Goal: Transaction & Acquisition: Subscribe to service/newsletter

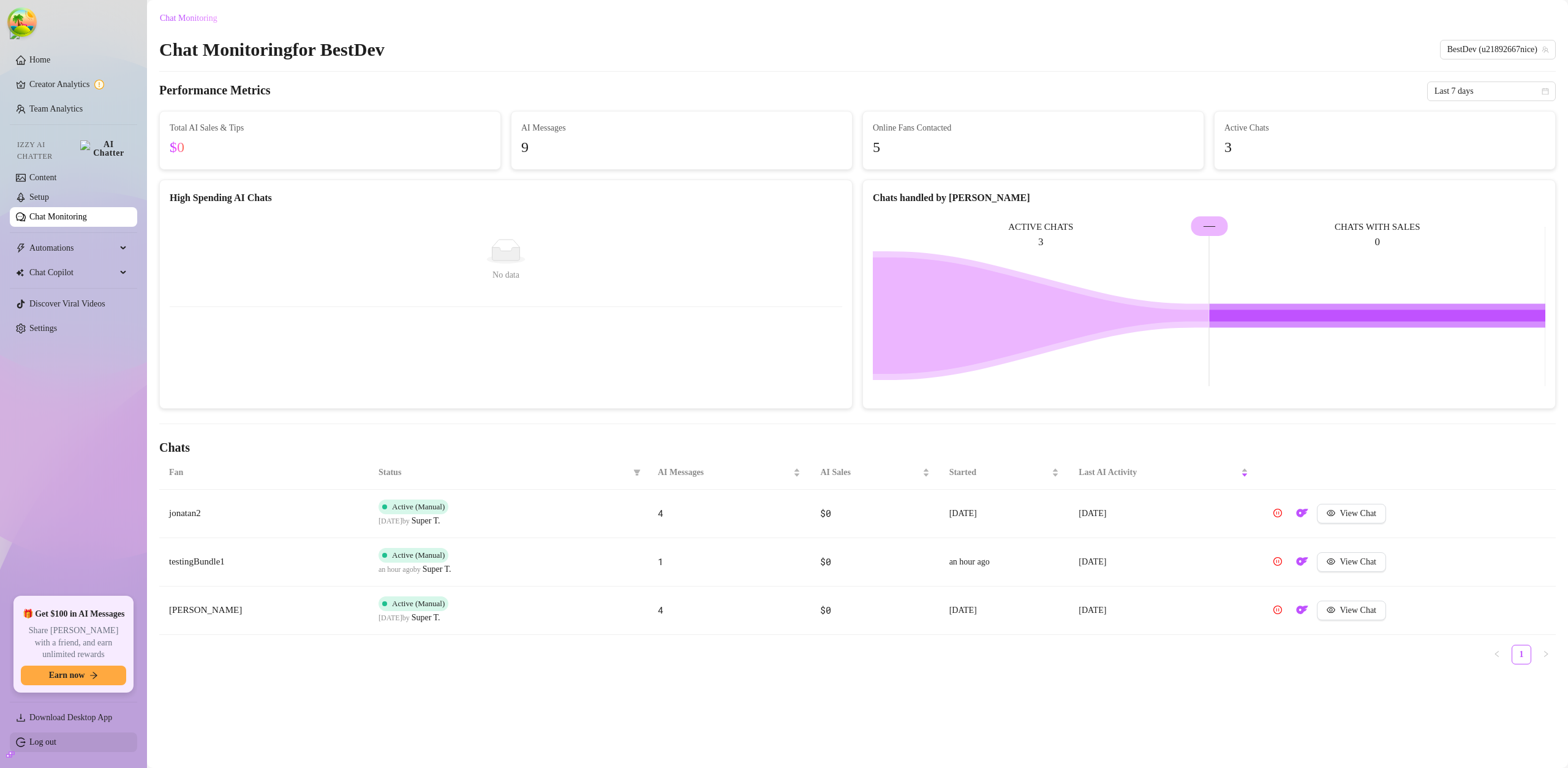
click at [57, 617] on link "Log out" at bounding box center [42, 741] width 27 height 9
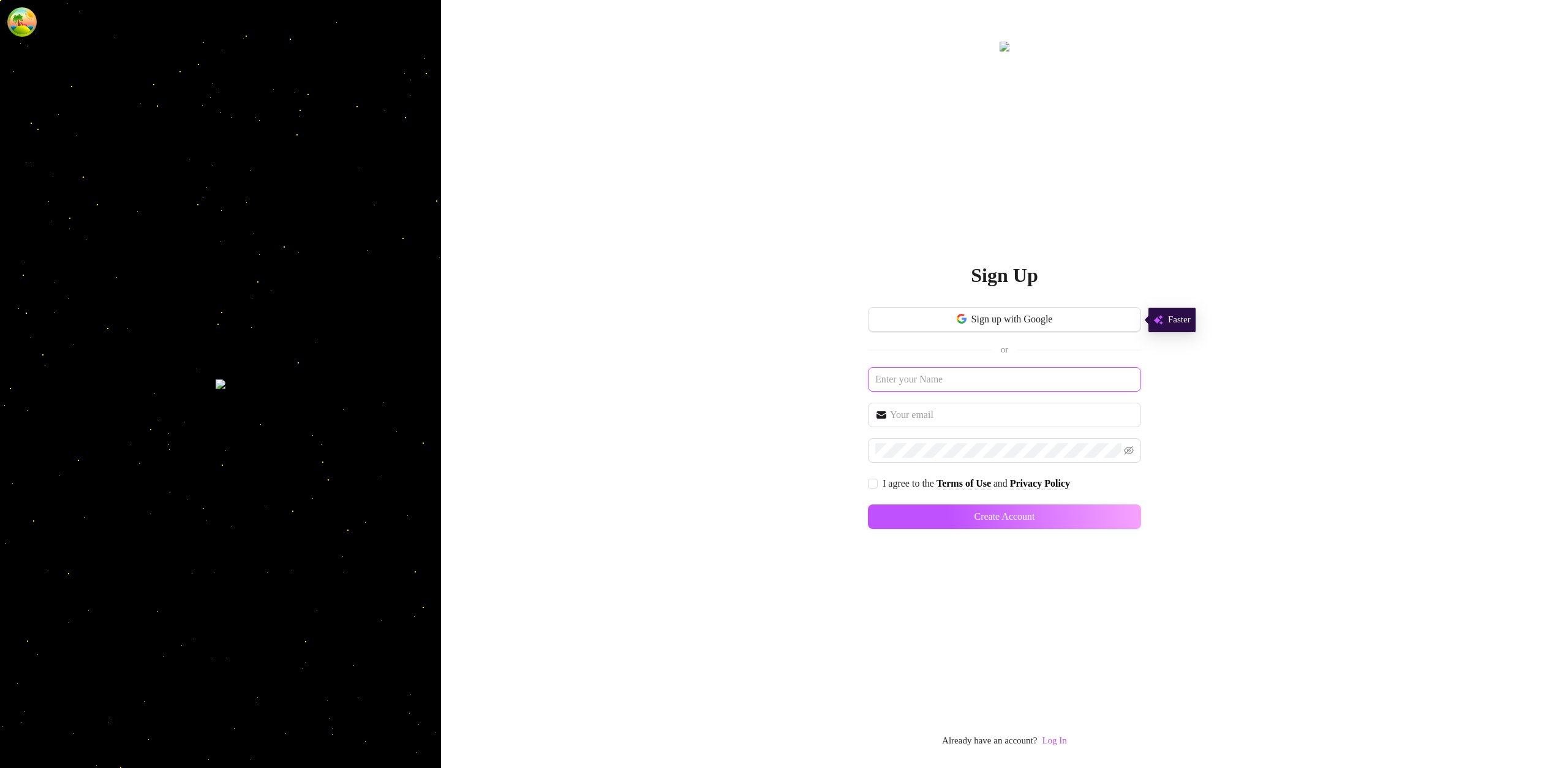
click at [1025, 378] on input "text" at bounding box center [1004, 379] width 273 height 25
click at [940, 383] on input "text" at bounding box center [1004, 379] width 273 height 25
paste input "[EMAIL_ADDRESS][DOMAIN_NAME]"
type input "[EMAIL_ADDRESS][DOMAIN_NAME]"
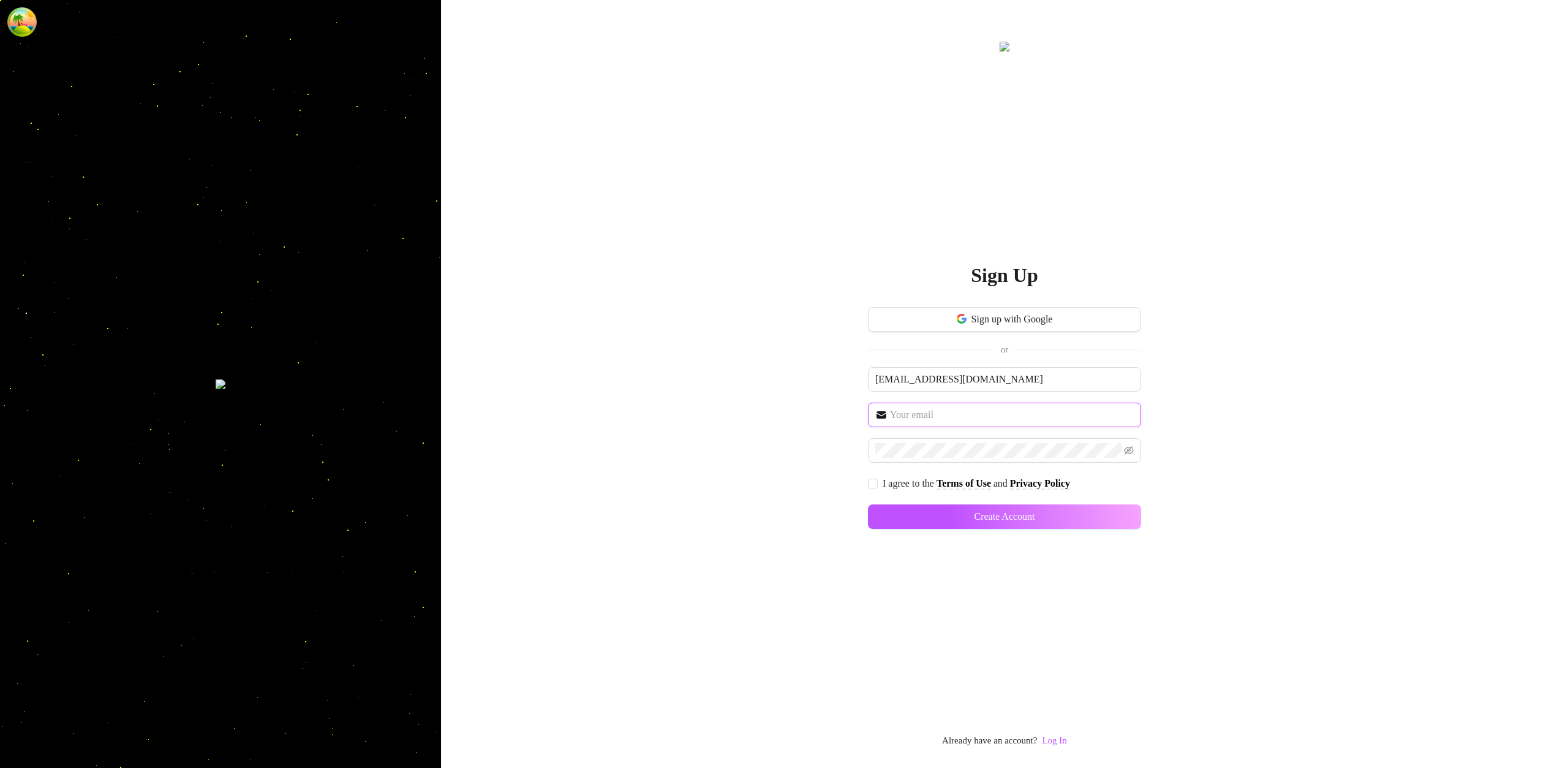
click at [916, 418] on input "text" at bounding box center [1012, 414] width 244 height 15
paste input "[EMAIL_ADDRESS][DOMAIN_NAME]"
type input "[EMAIL_ADDRESS][DOMAIN_NAME]"
click at [878, 489] on span "I agree to the Terms of Use and Privacy Policy" at bounding box center [976, 483] width 197 height 15
click at [877, 487] on input "I agree to the Terms of Use and Privacy Policy" at bounding box center [872, 483] width 9 height 9
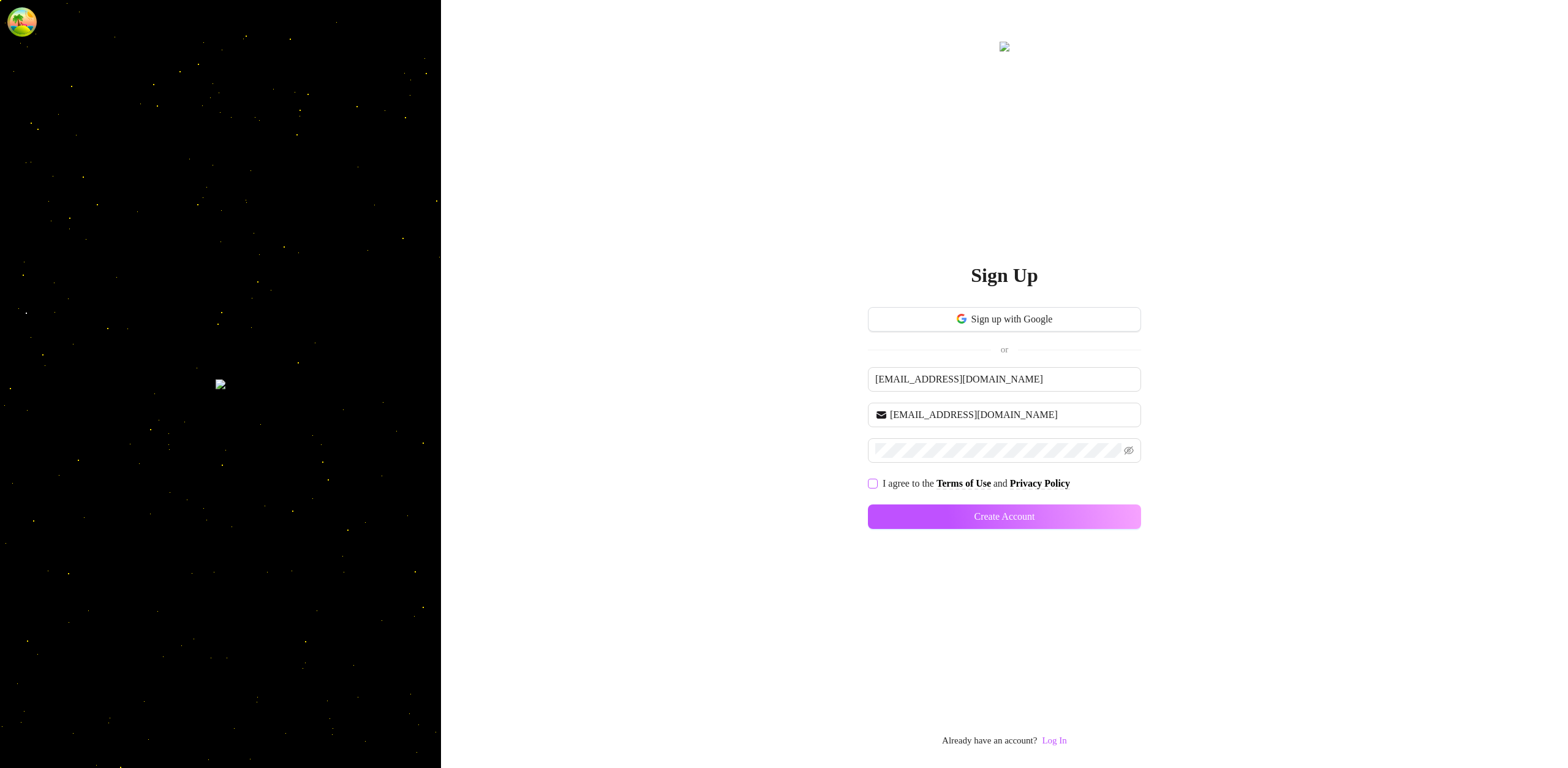
checkbox input "true"
drag, startPoint x: 1097, startPoint y: 520, endPoint x: 1089, endPoint y: 514, distance: 10.0
click at [1097, 521] on button "Create Account" at bounding box center [1004, 516] width 273 height 25
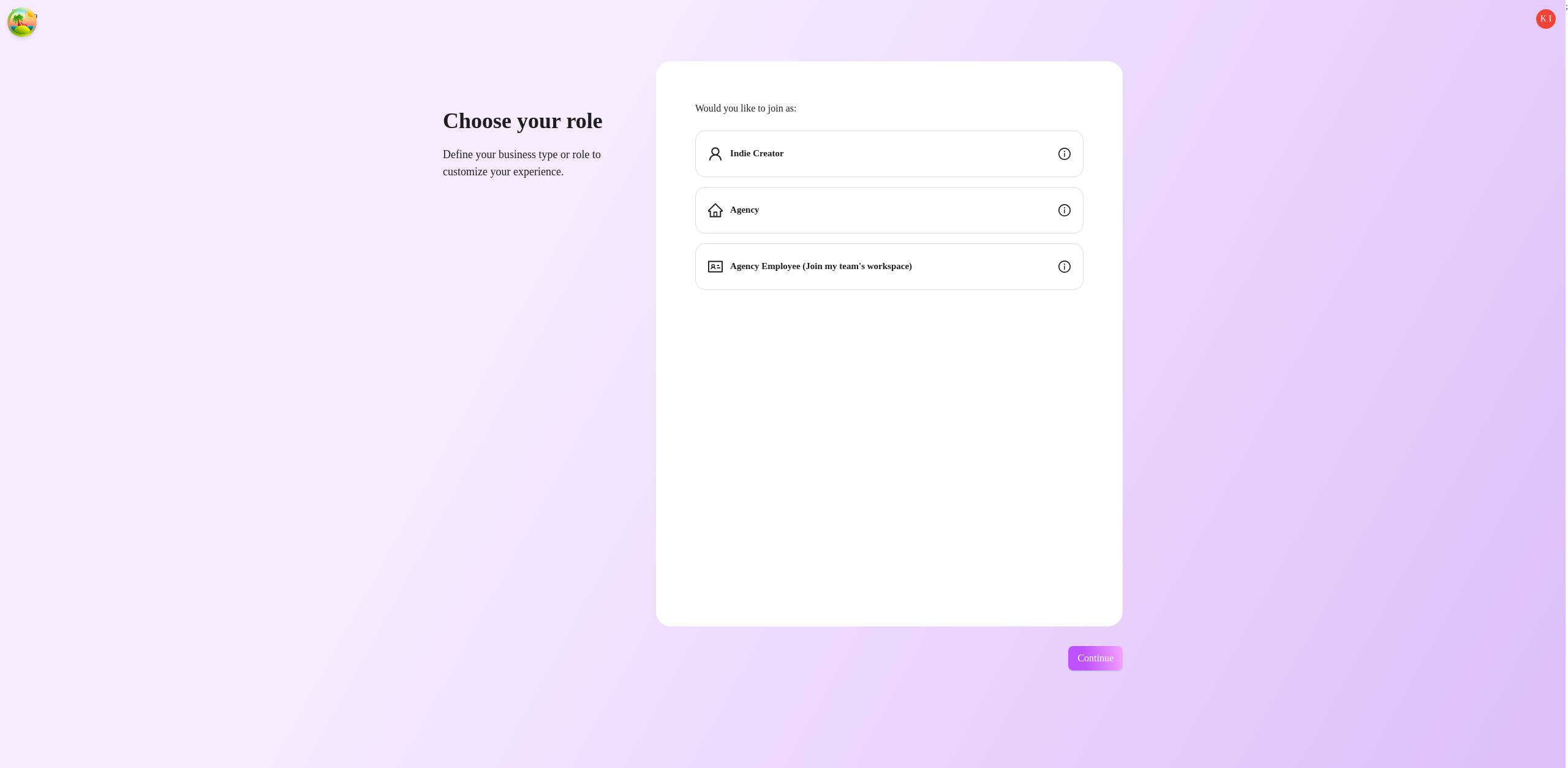
click at [1016, 154] on div "Indie Creator" at bounding box center [889, 154] width 388 height 47
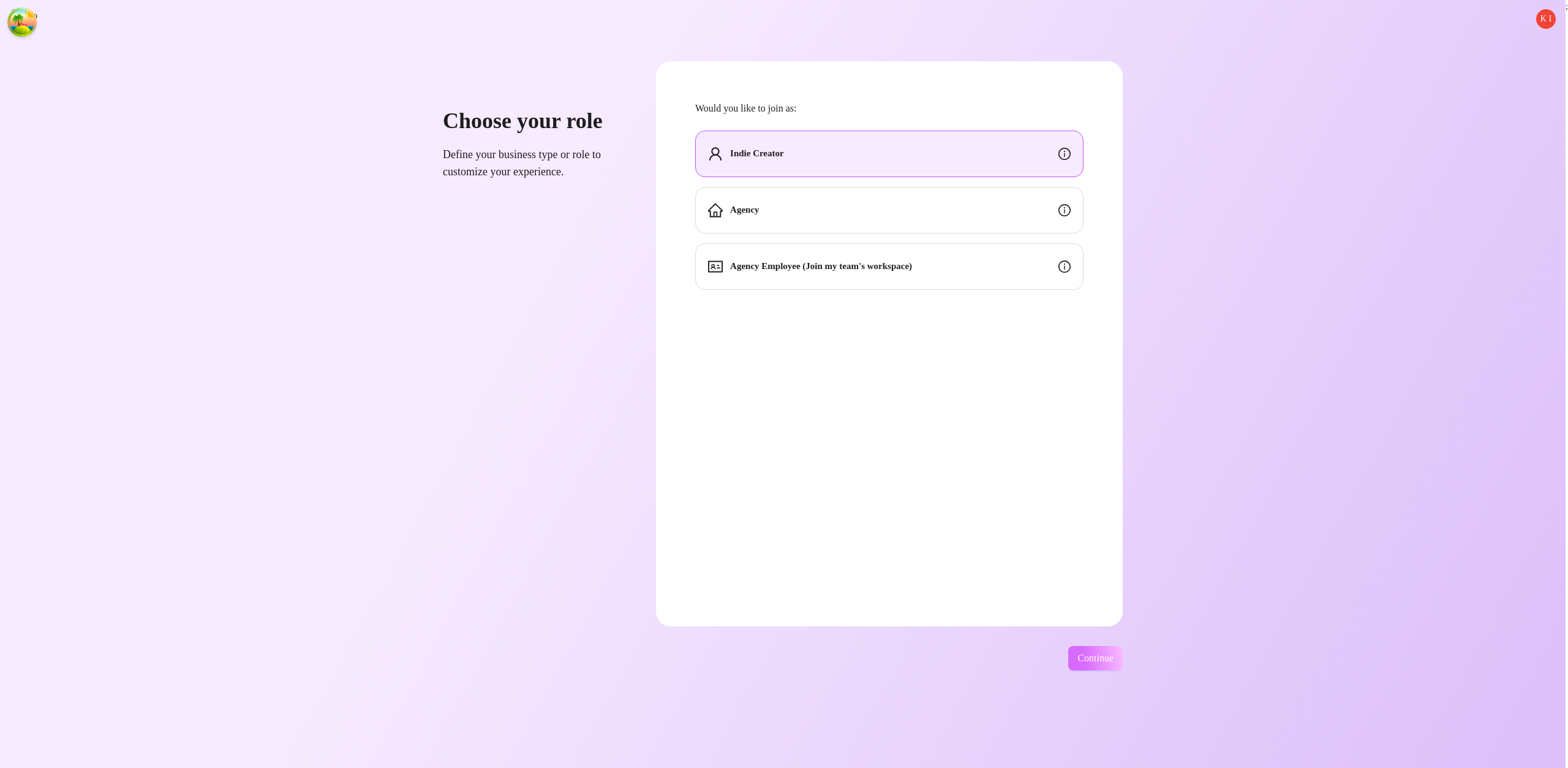
click at [1097, 617] on span "Continue" at bounding box center [1095, 658] width 36 height 11
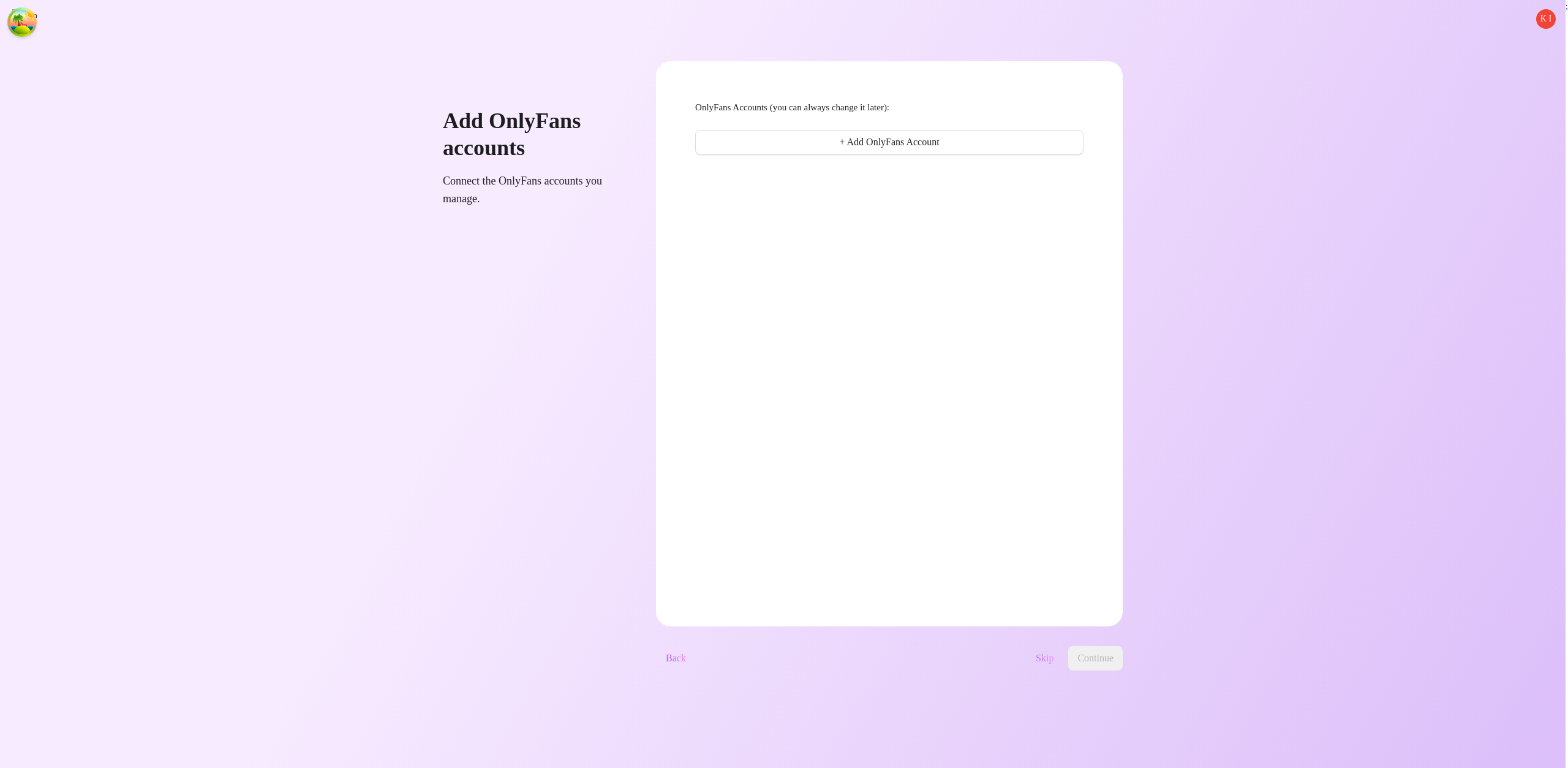
click at [1054, 617] on span "Skip" at bounding box center [1045, 658] width 18 height 11
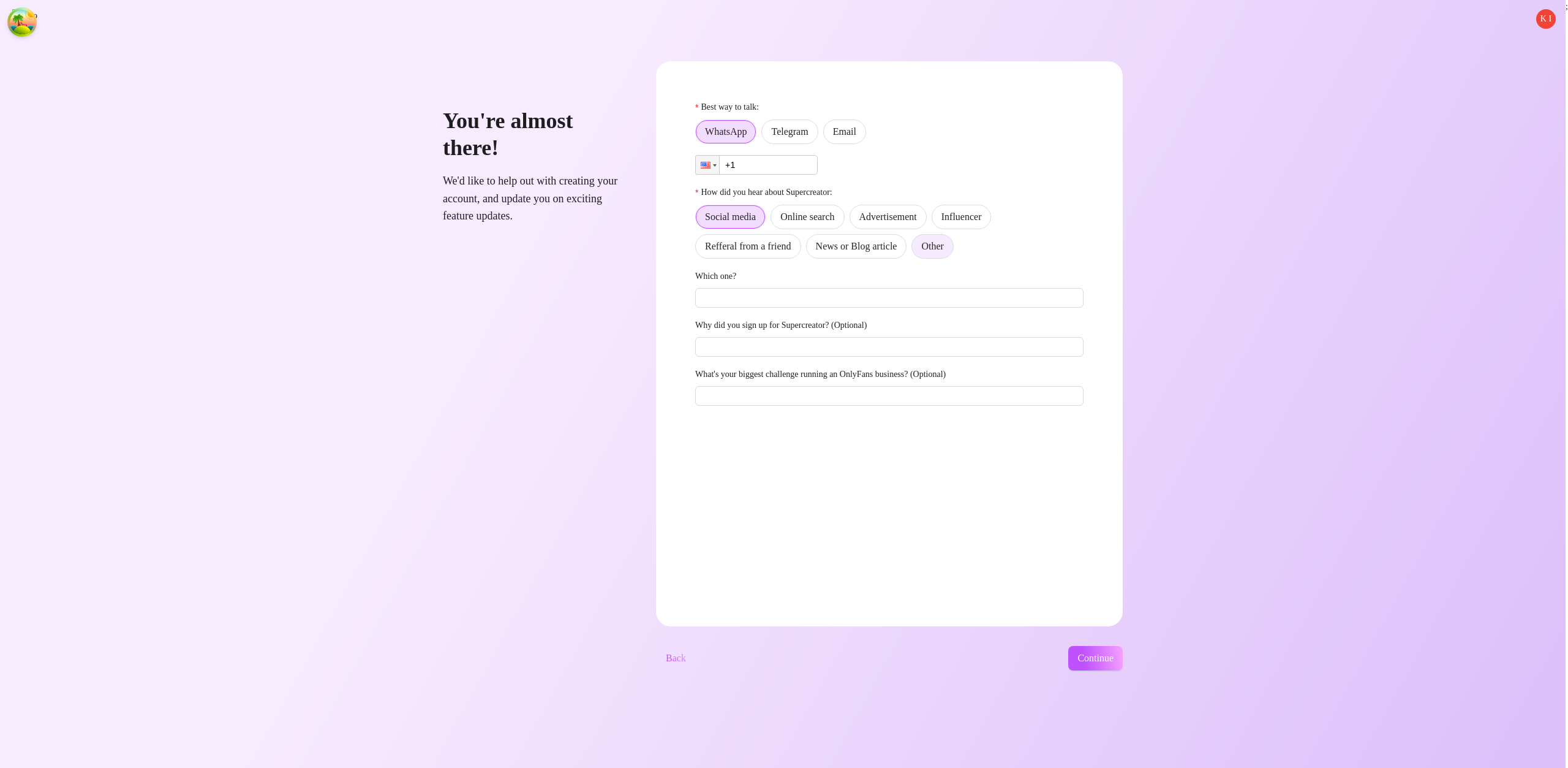
click at [943, 242] on span "Other" at bounding box center [932, 246] width 22 height 11
click at [916, 249] on input "Other" at bounding box center [916, 249] width 0 height 0
click at [867, 113] on div "Best way to talk:" at bounding box center [889, 110] width 388 height 19
click at [856, 126] on span "Email" at bounding box center [845, 132] width 23 height 11
click at [827, 134] on input "Email" at bounding box center [827, 134] width 0 height 0
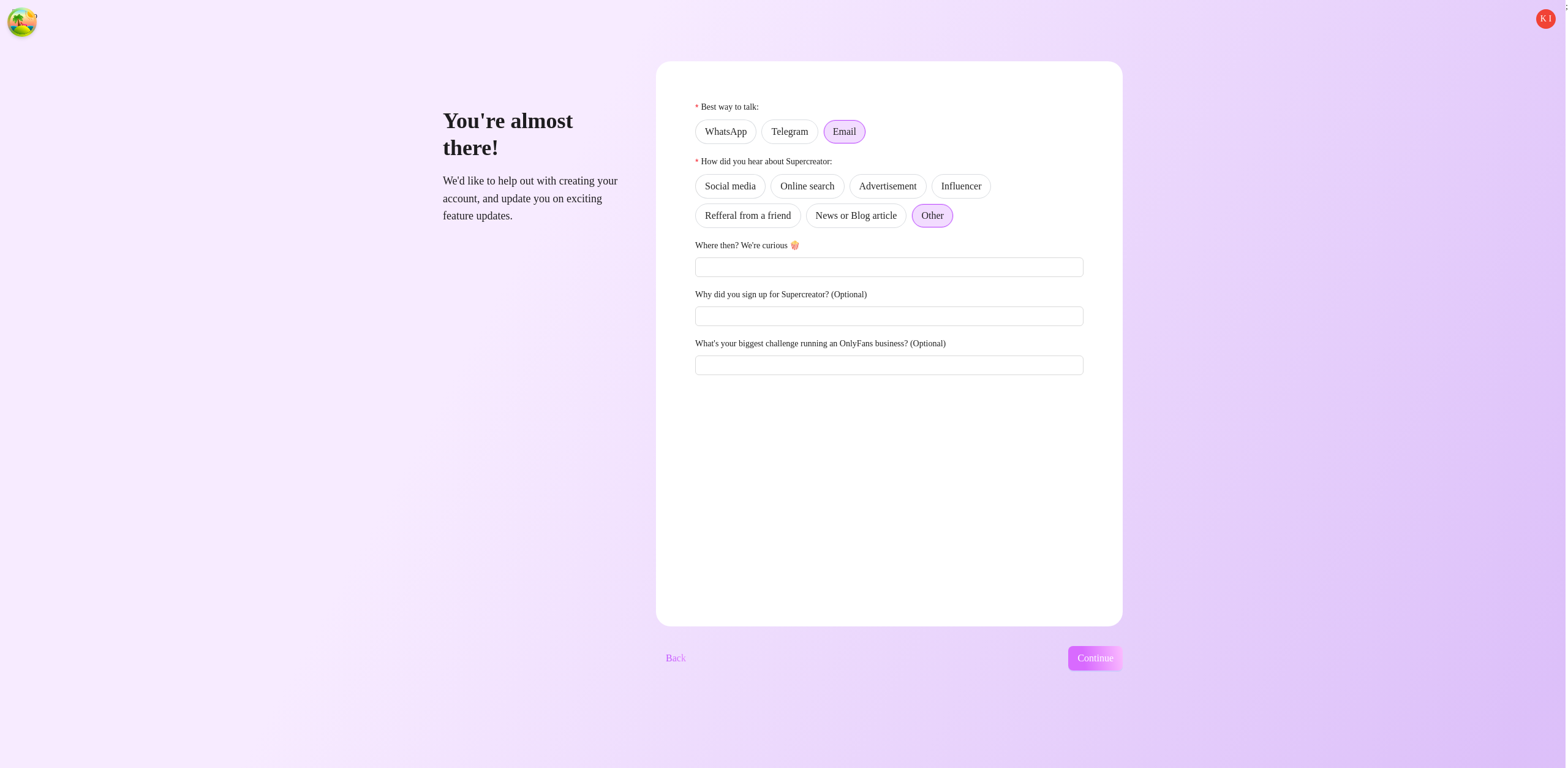
click at [1097, 617] on span "Continue" at bounding box center [1095, 658] width 36 height 11
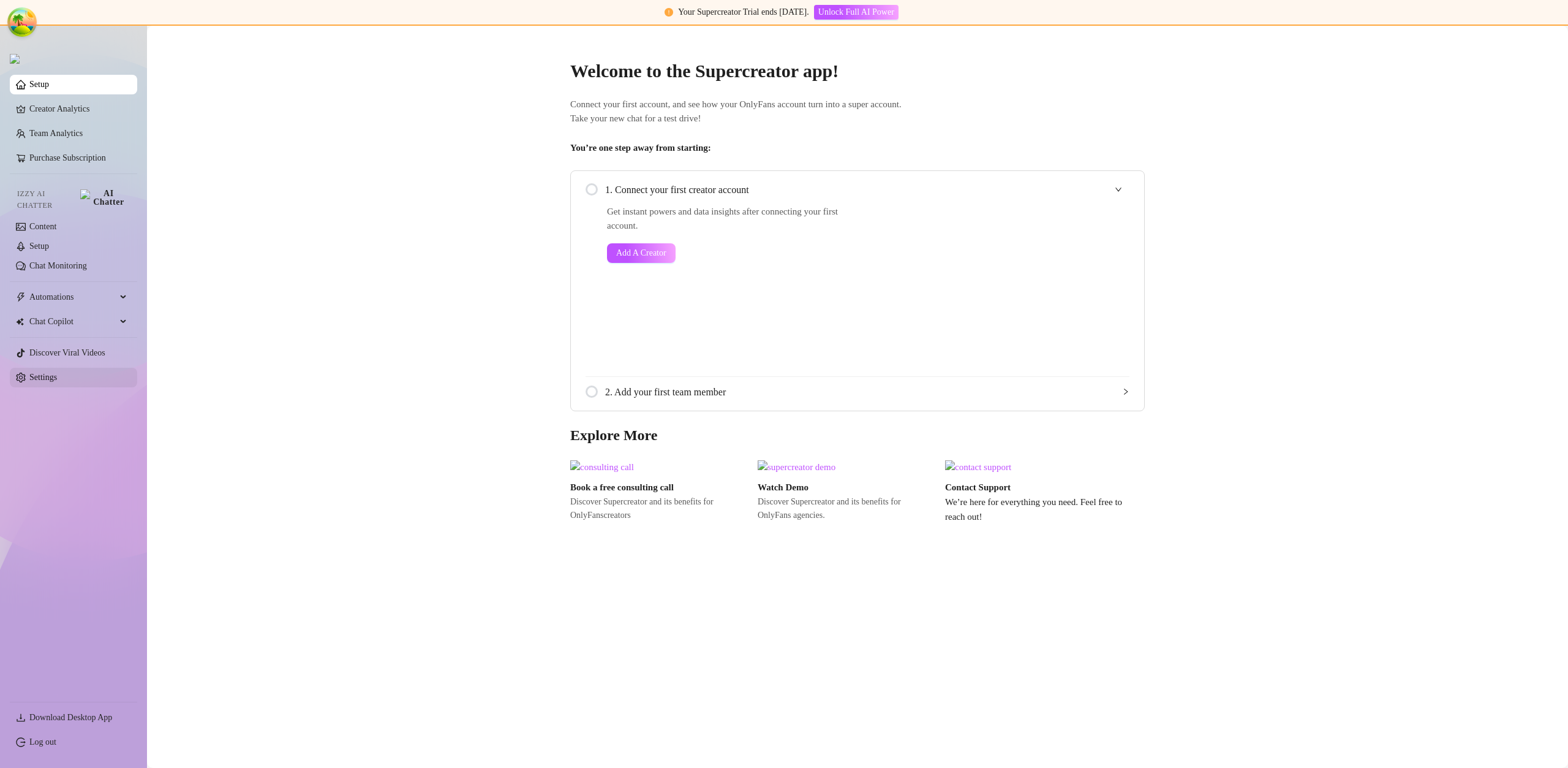
click at [57, 372] on link "Settings" at bounding box center [42, 376] width 27 height 9
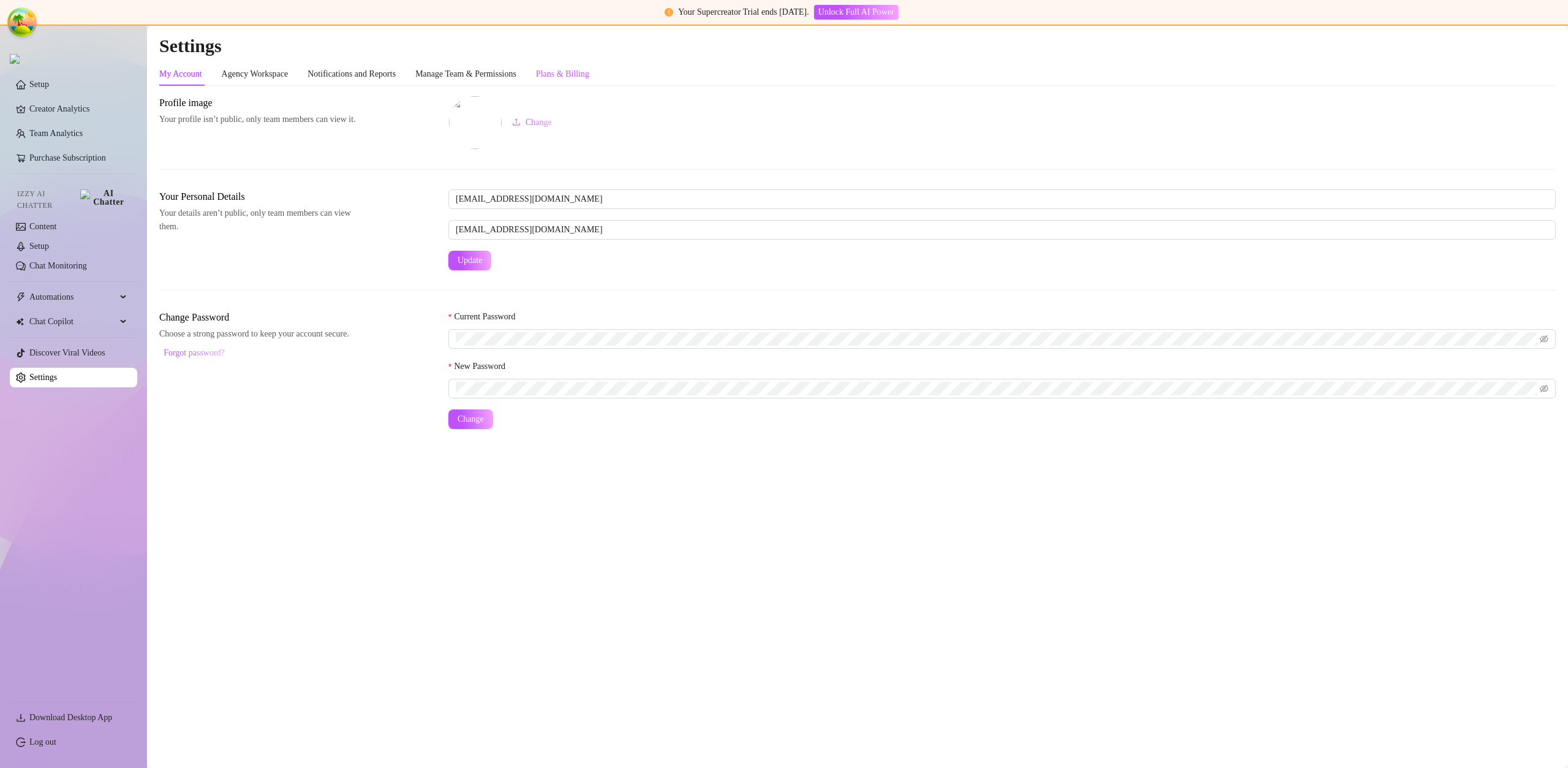
click at [590, 75] on div "Plans & Billing" at bounding box center [563, 73] width 53 height 13
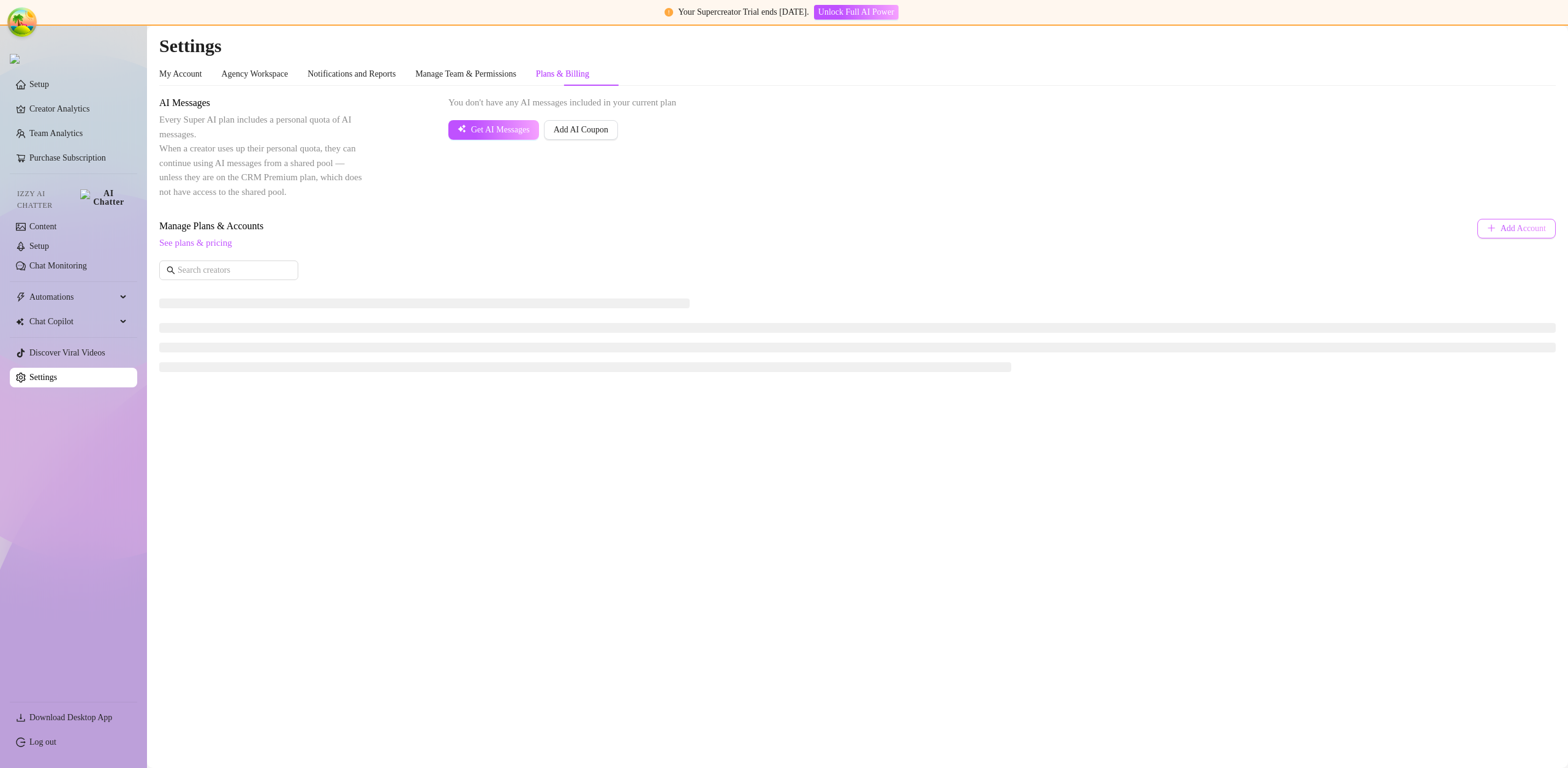
click at [1525, 224] on span "Add Account" at bounding box center [1523, 228] width 45 height 10
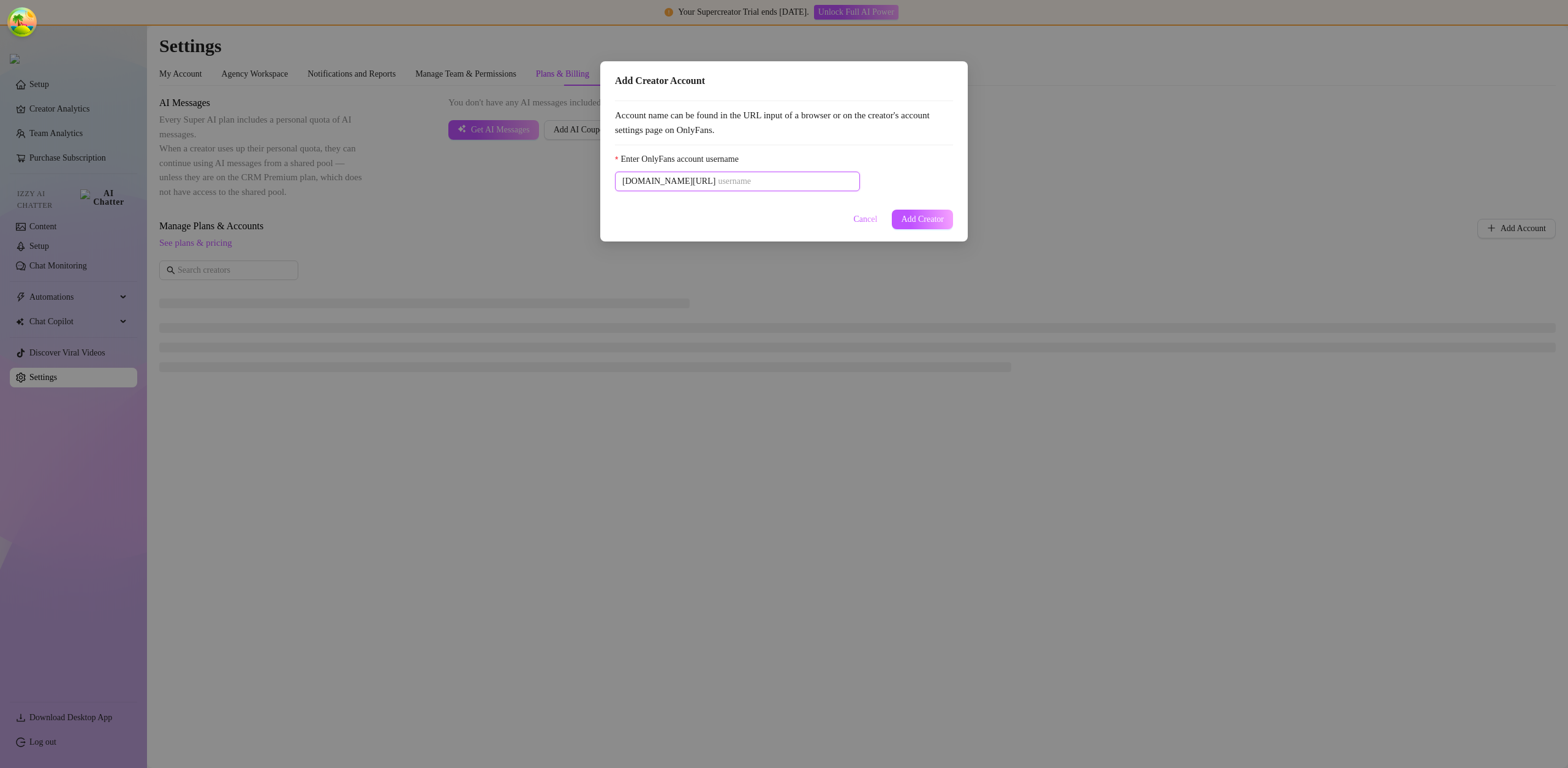
paste input "u21892667nice"
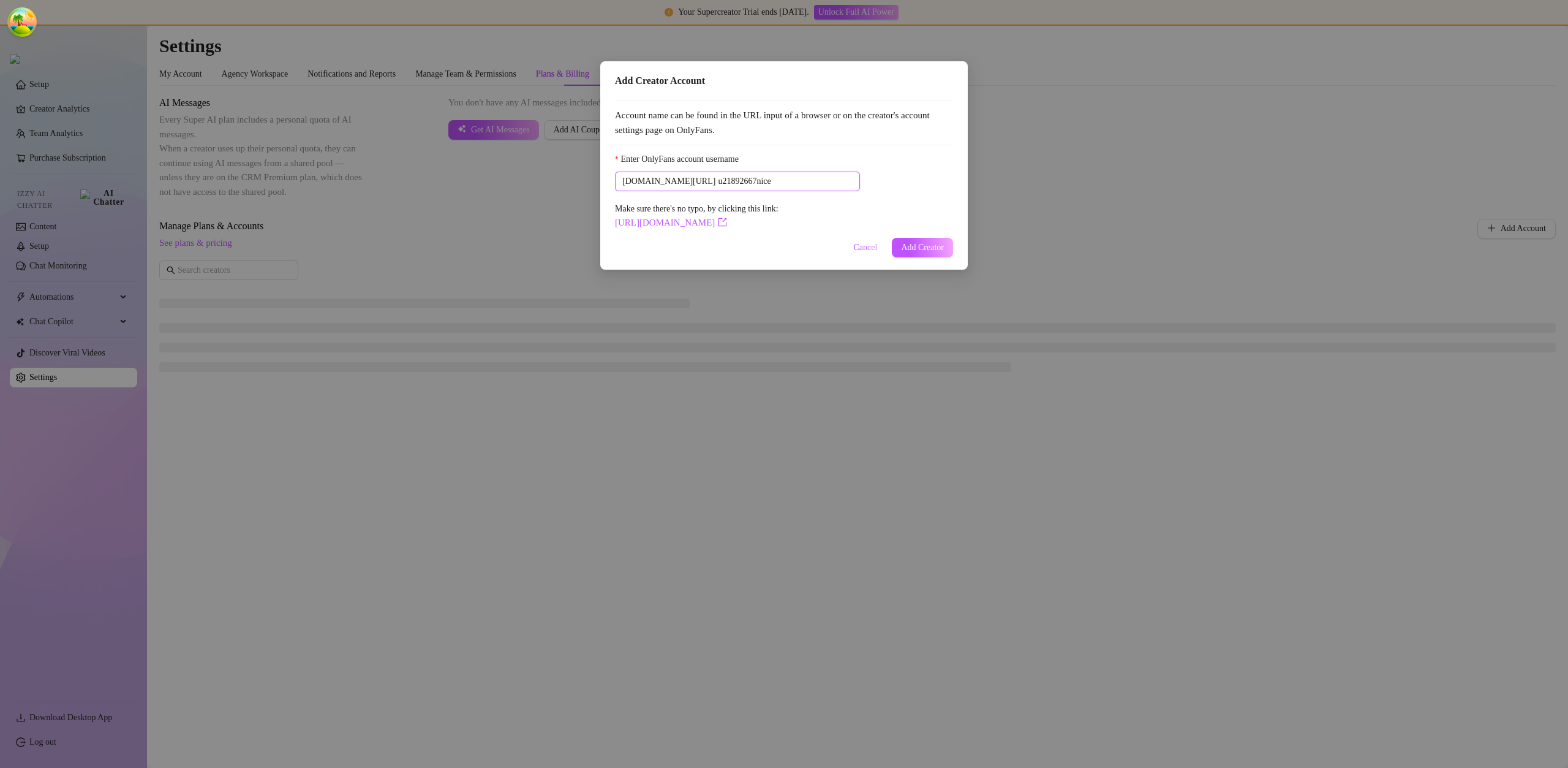
type input "u21892667nice"
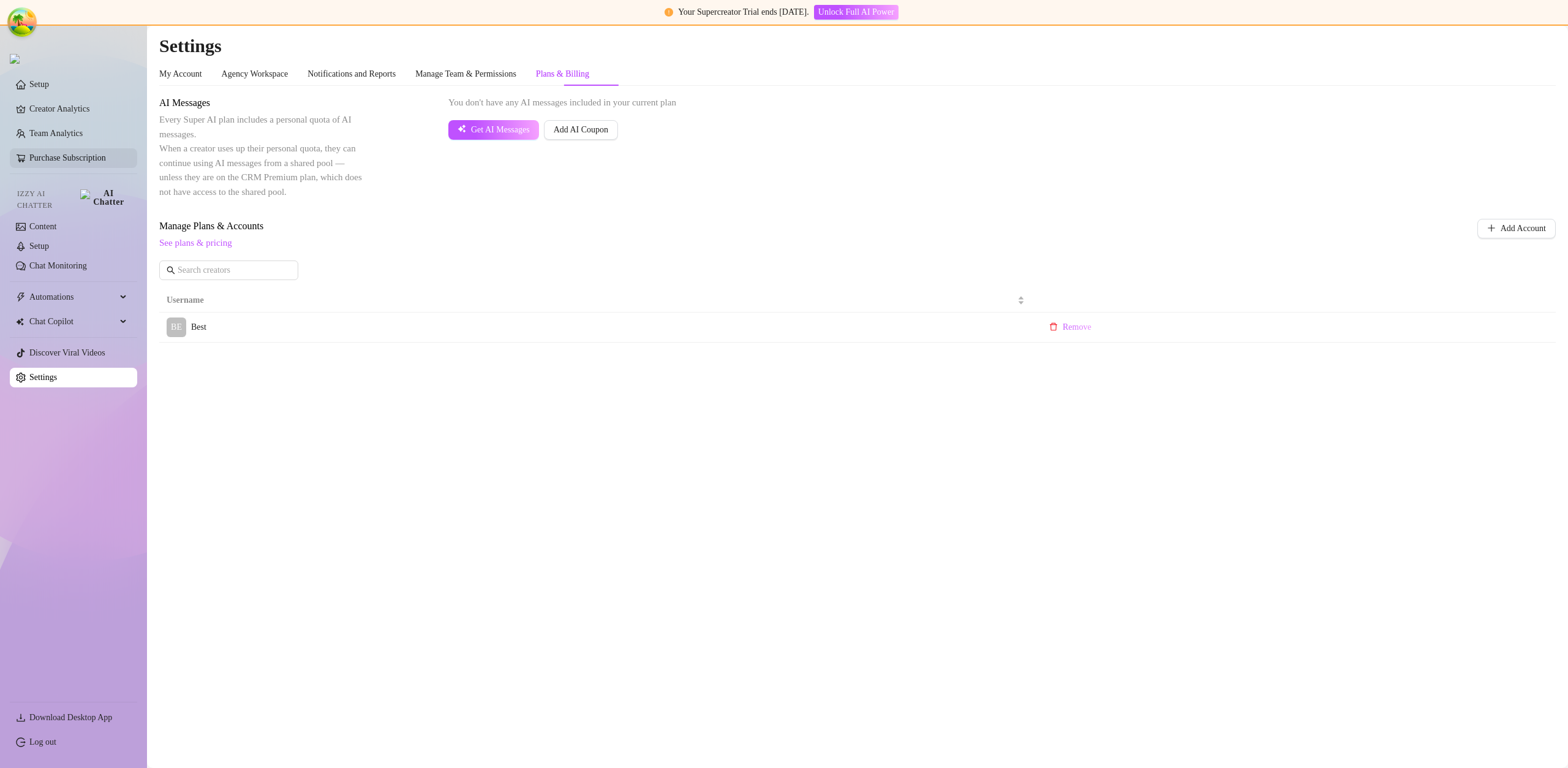
click at [95, 156] on link "Purchase Subscription" at bounding box center [78, 158] width 98 height 19
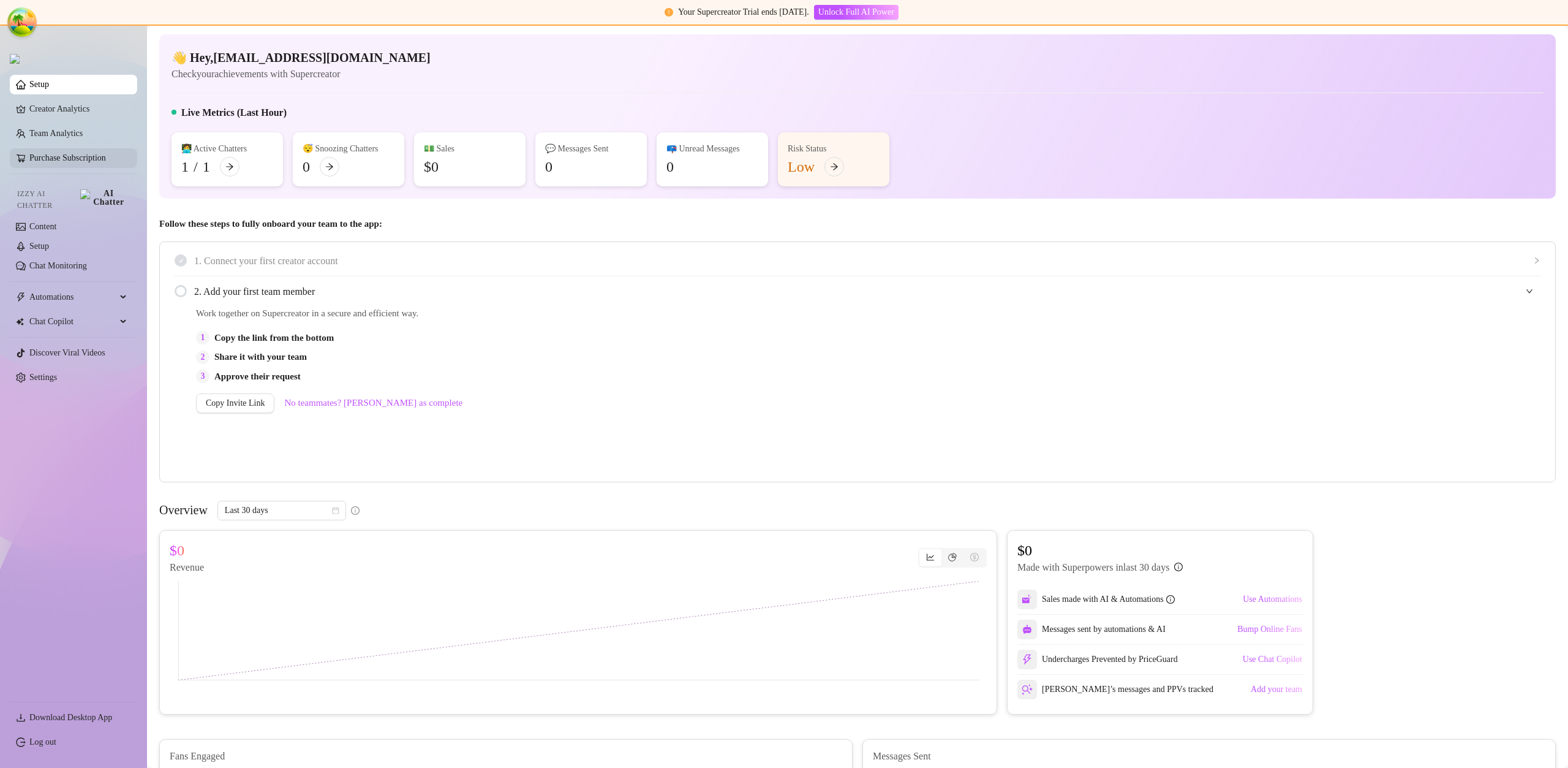
click at [83, 155] on link "Purchase Subscription" at bounding box center [78, 158] width 98 height 19
click at [59, 160] on link "Purchase Subscription" at bounding box center [78, 158] width 98 height 19
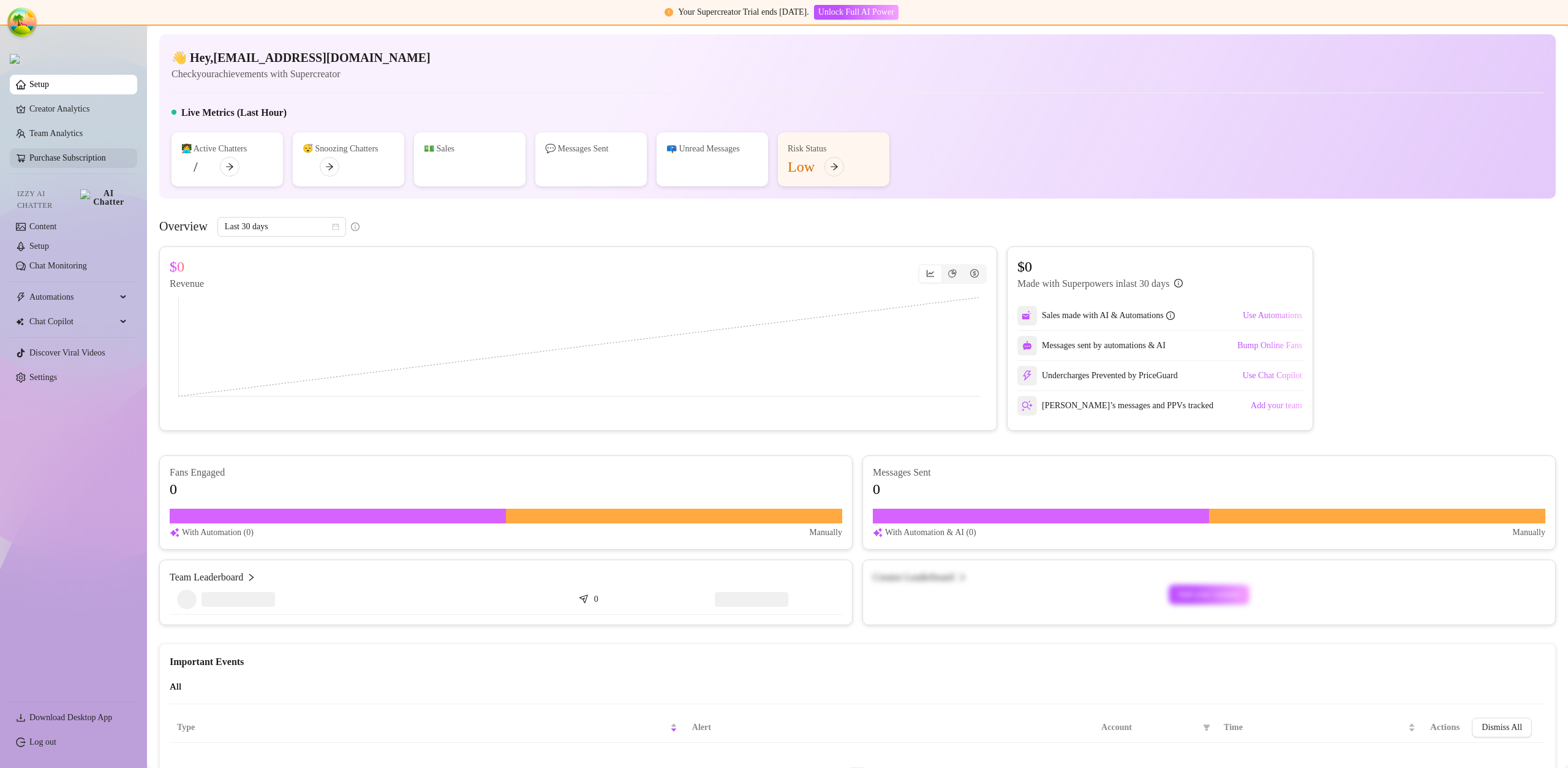
click at [79, 157] on link "Purchase Subscription" at bounding box center [78, 158] width 98 height 19
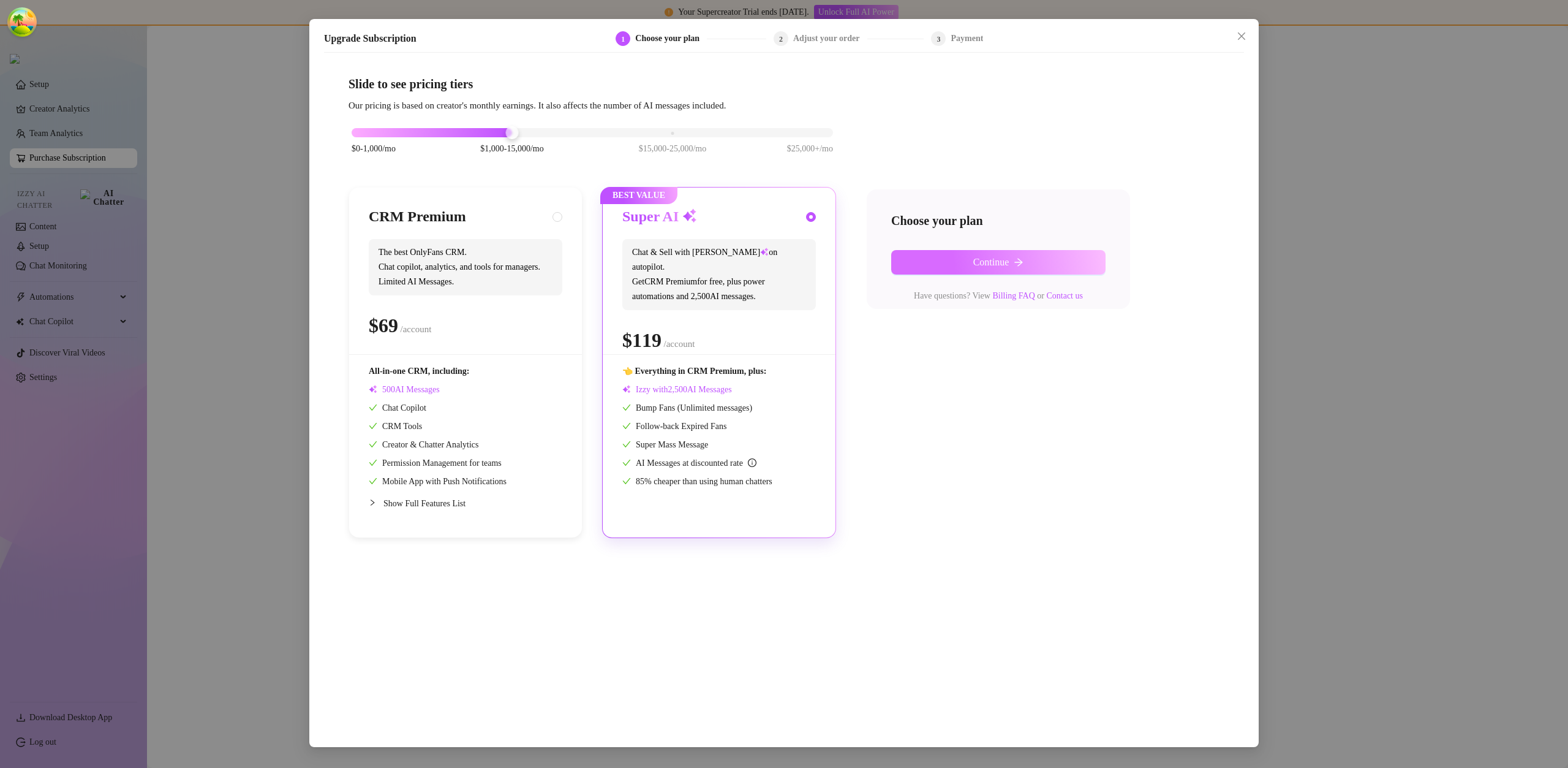
click at [1001, 265] on span "Continue" at bounding box center [991, 262] width 36 height 11
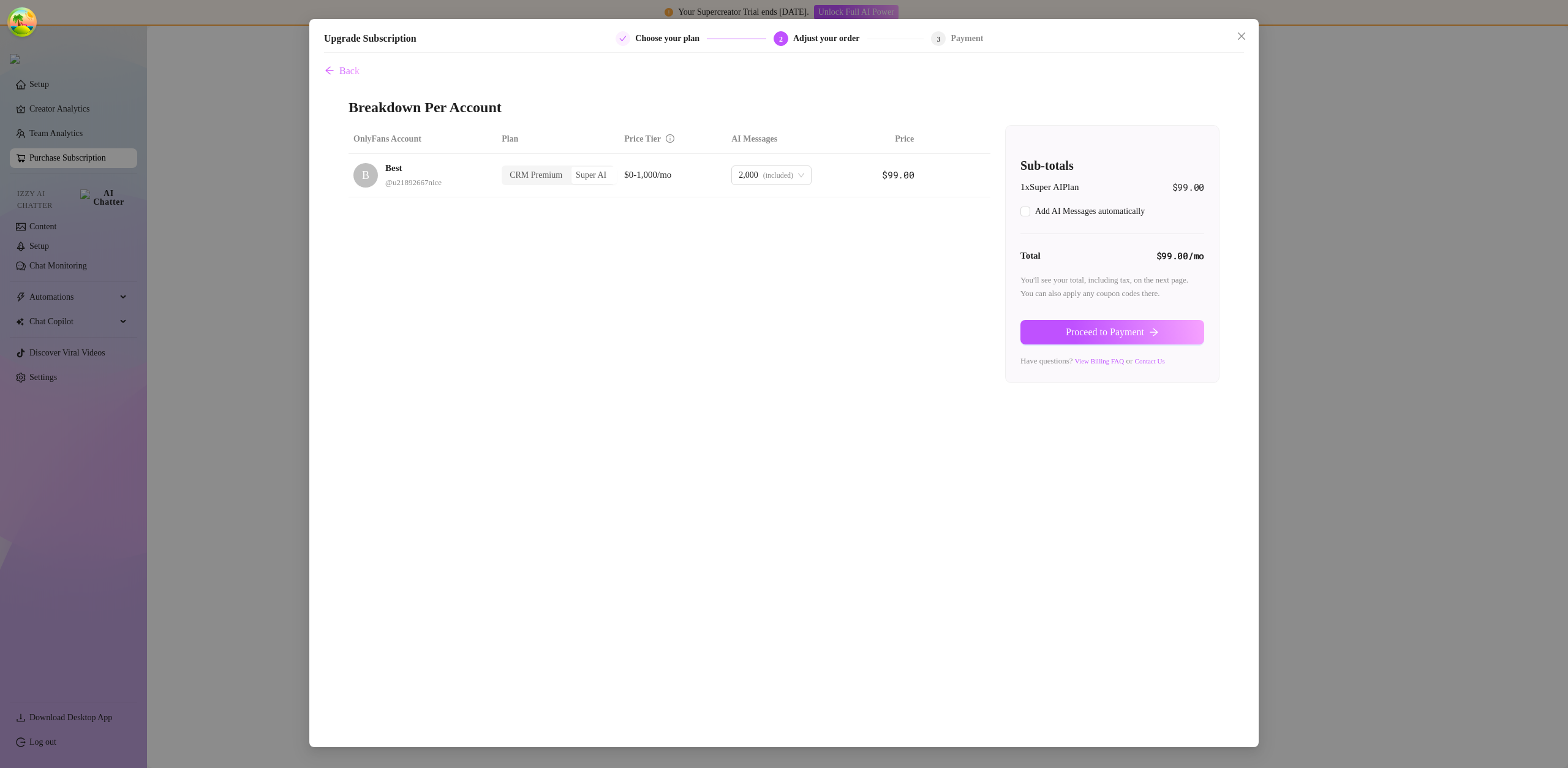
checkbox input "true"
click at [1073, 322] on button "Proceed to Payment" at bounding box center [1113, 332] width 184 height 25
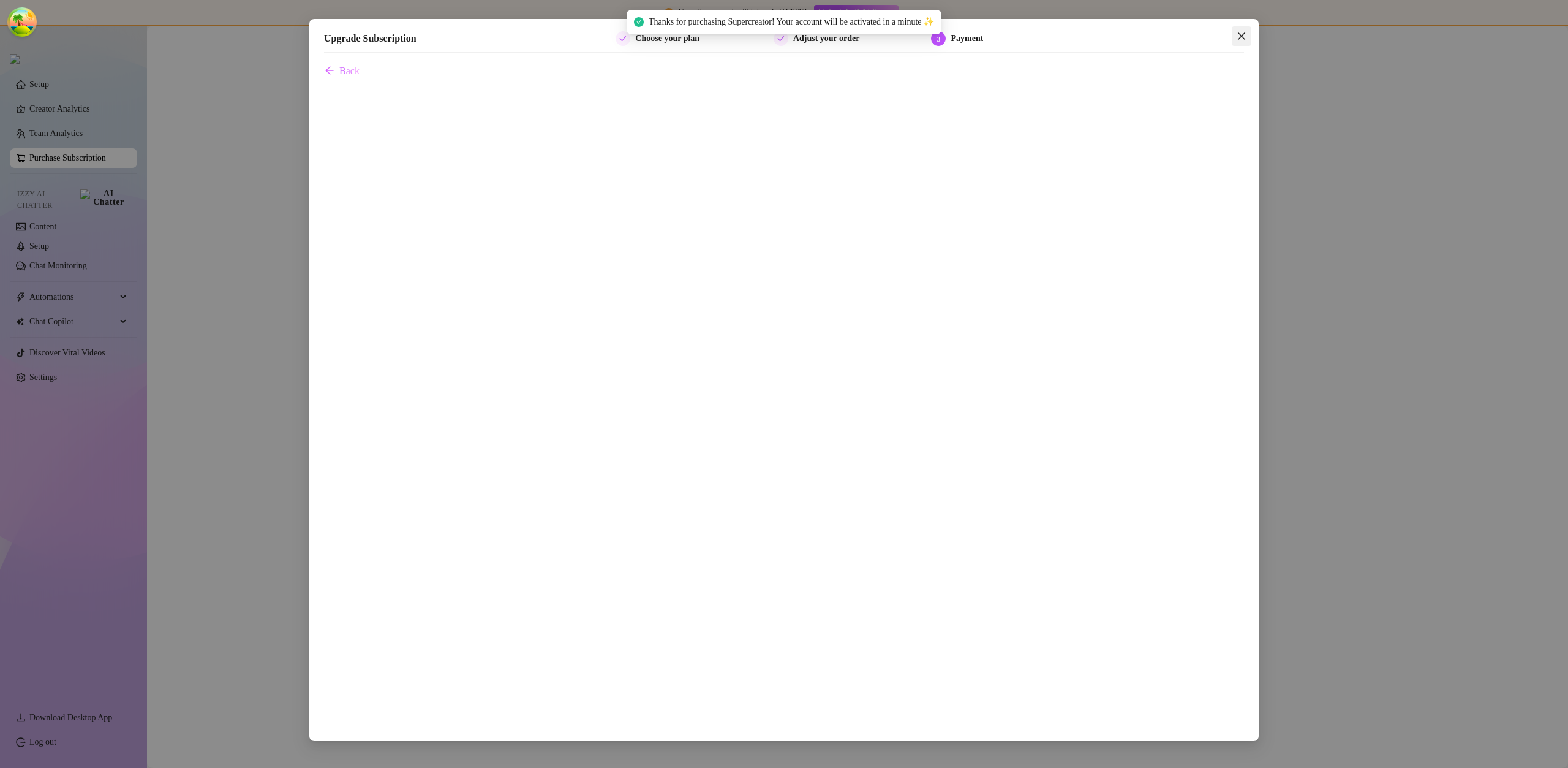
click at [1241, 32] on icon "close" at bounding box center [1241, 35] width 10 height 10
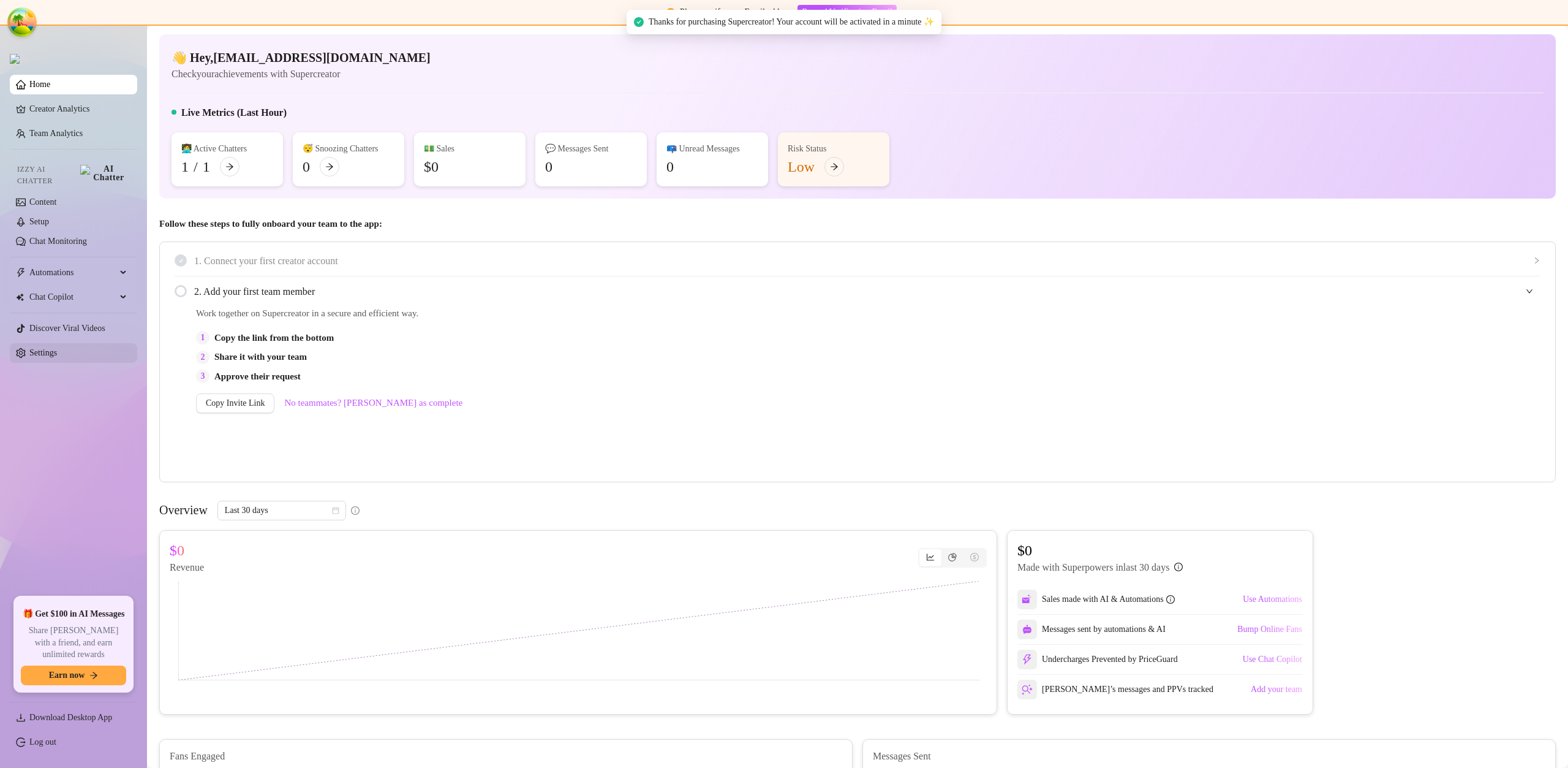
click at [57, 348] on link "Settings" at bounding box center [42, 353] width 27 height 9
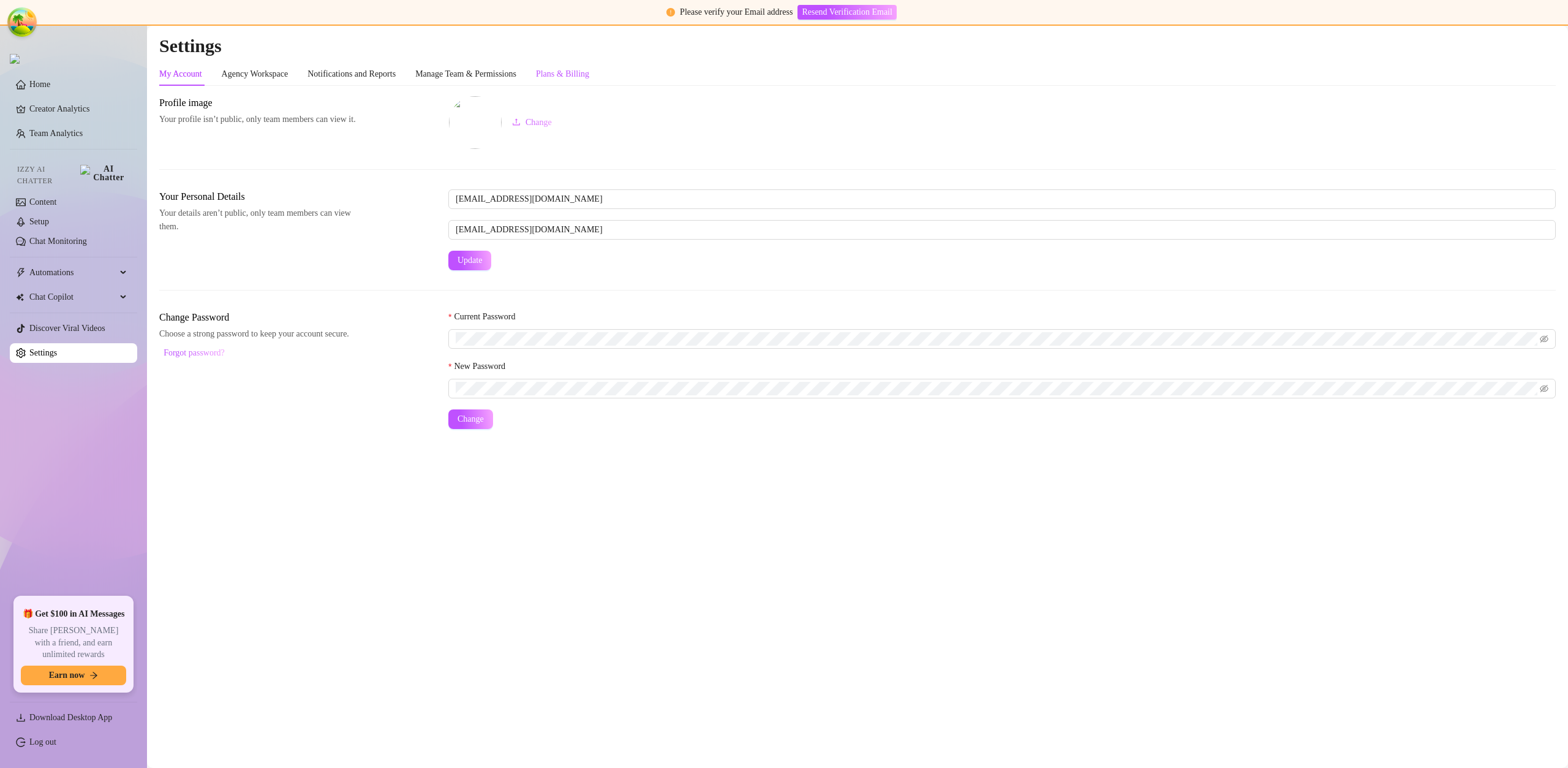
click at [573, 75] on div "Plans & Billing" at bounding box center [563, 73] width 53 height 13
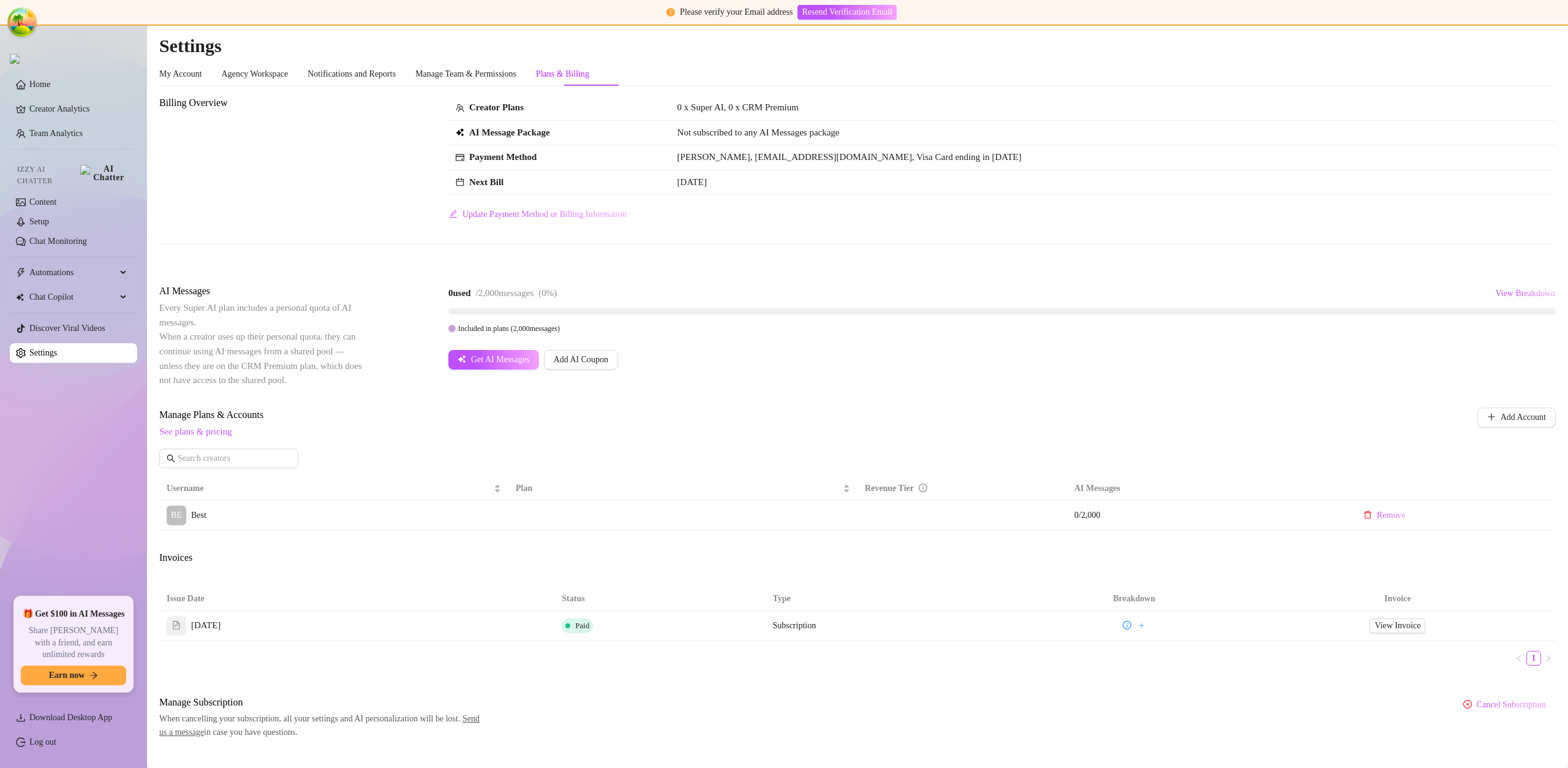
click at [594, 511] on td at bounding box center [682, 515] width 349 height 30
click at [590, 507] on div "Super AI" at bounding box center [605, 514] width 44 height 17
click at [571, 506] on div "CRM Premium" at bounding box center [550, 514] width 66 height 17
click at [520, 508] on input "CRM Premium" at bounding box center [520, 508] width 0 height 0
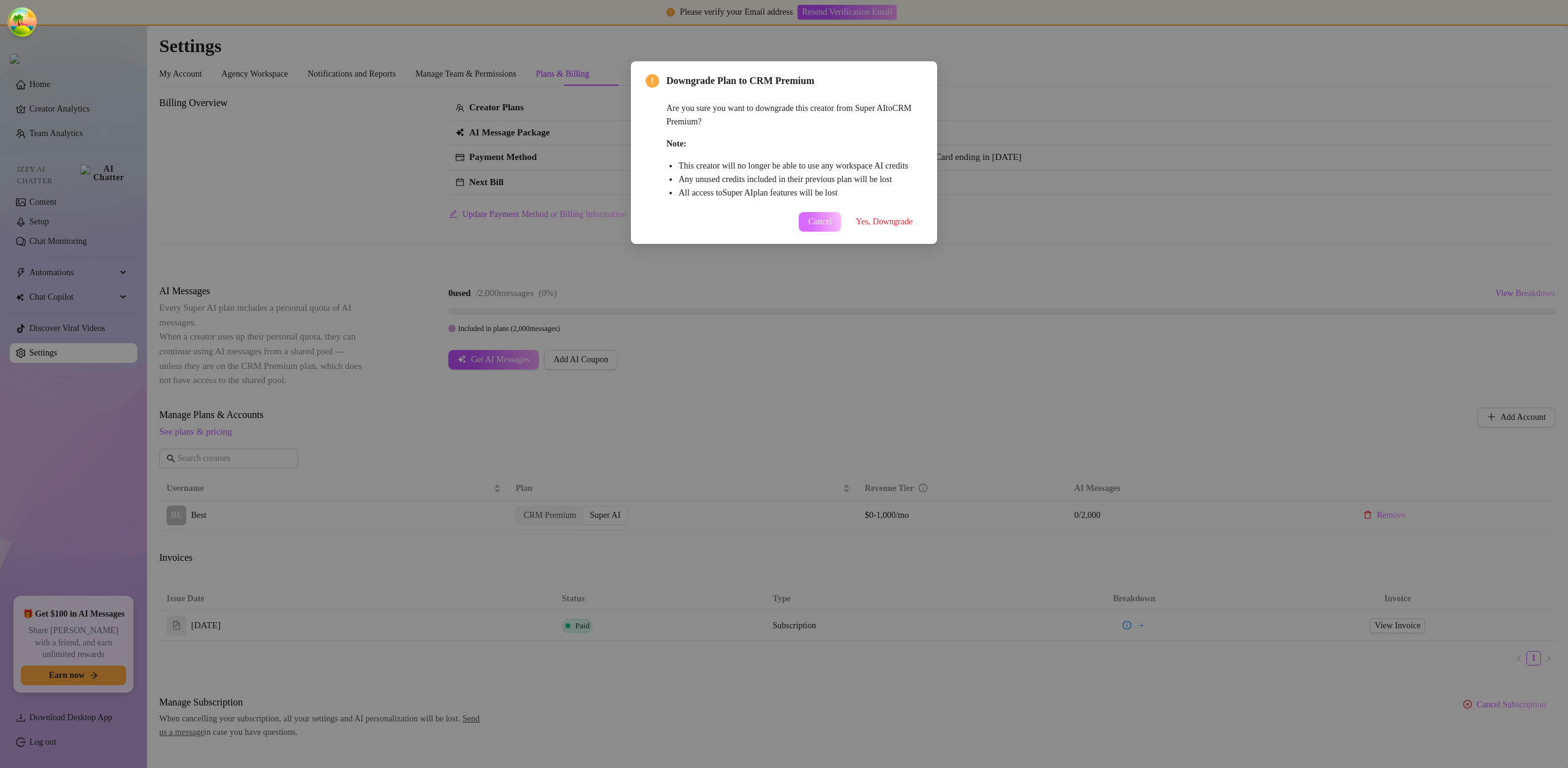
click at [808, 226] on span "Cancel" at bounding box center [819, 221] width 24 height 10
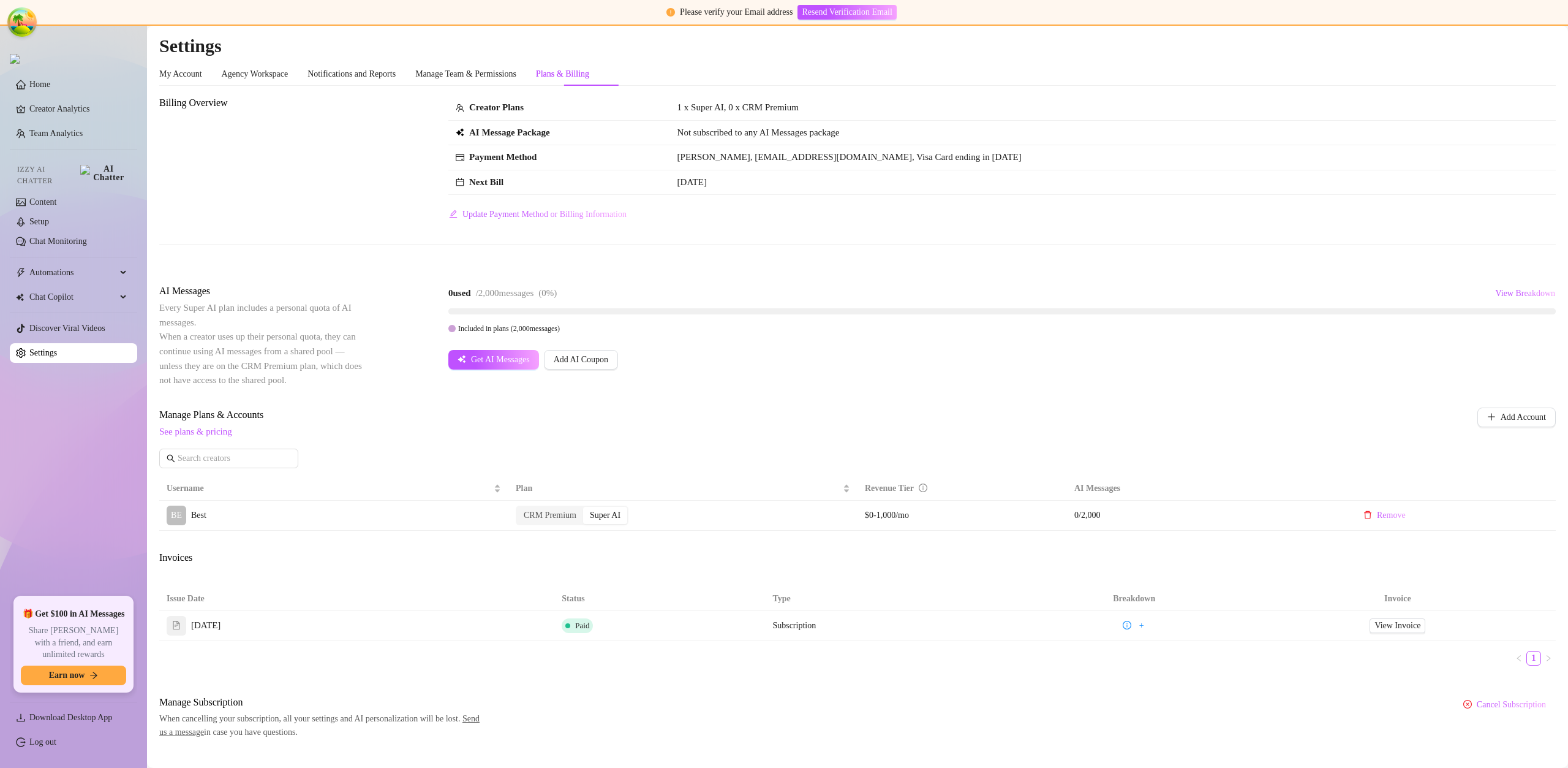
click at [713, 414] on span "Manage Plans & Accounts" at bounding box center [776, 414] width 1235 height 15
click at [563, 215] on span "Update Payment Method or Billing Information" at bounding box center [544, 214] width 164 height 10
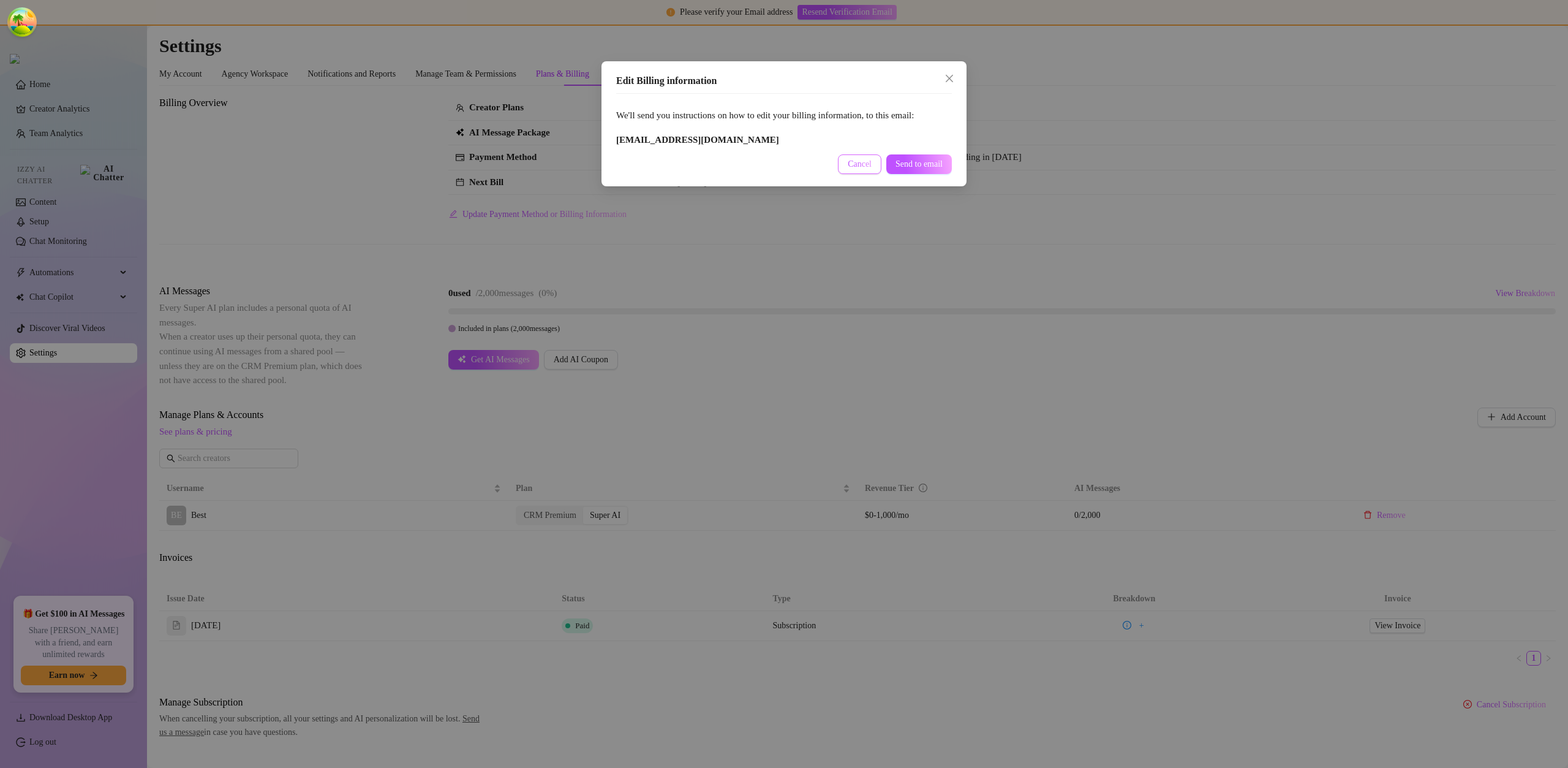
click at [848, 164] on span "Cancel" at bounding box center [859, 163] width 24 height 10
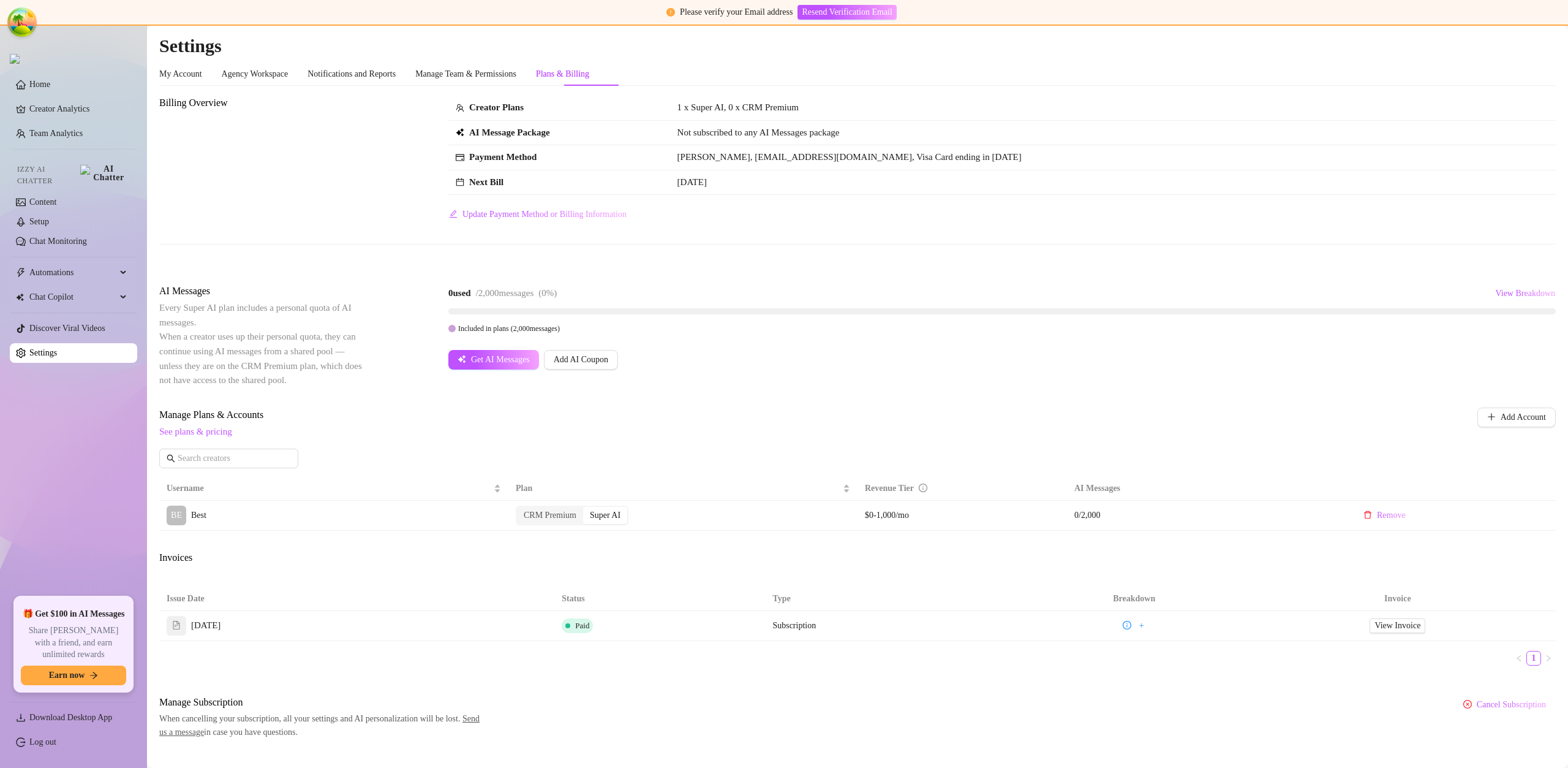
click at [1176, 35] on h2 "Settings" at bounding box center [857, 46] width 1397 height 23
click at [1177, 35] on h2 "Settings" at bounding box center [857, 46] width 1397 height 23
click at [563, 215] on span "Update Payment Method or Billing Information" at bounding box center [544, 214] width 164 height 10
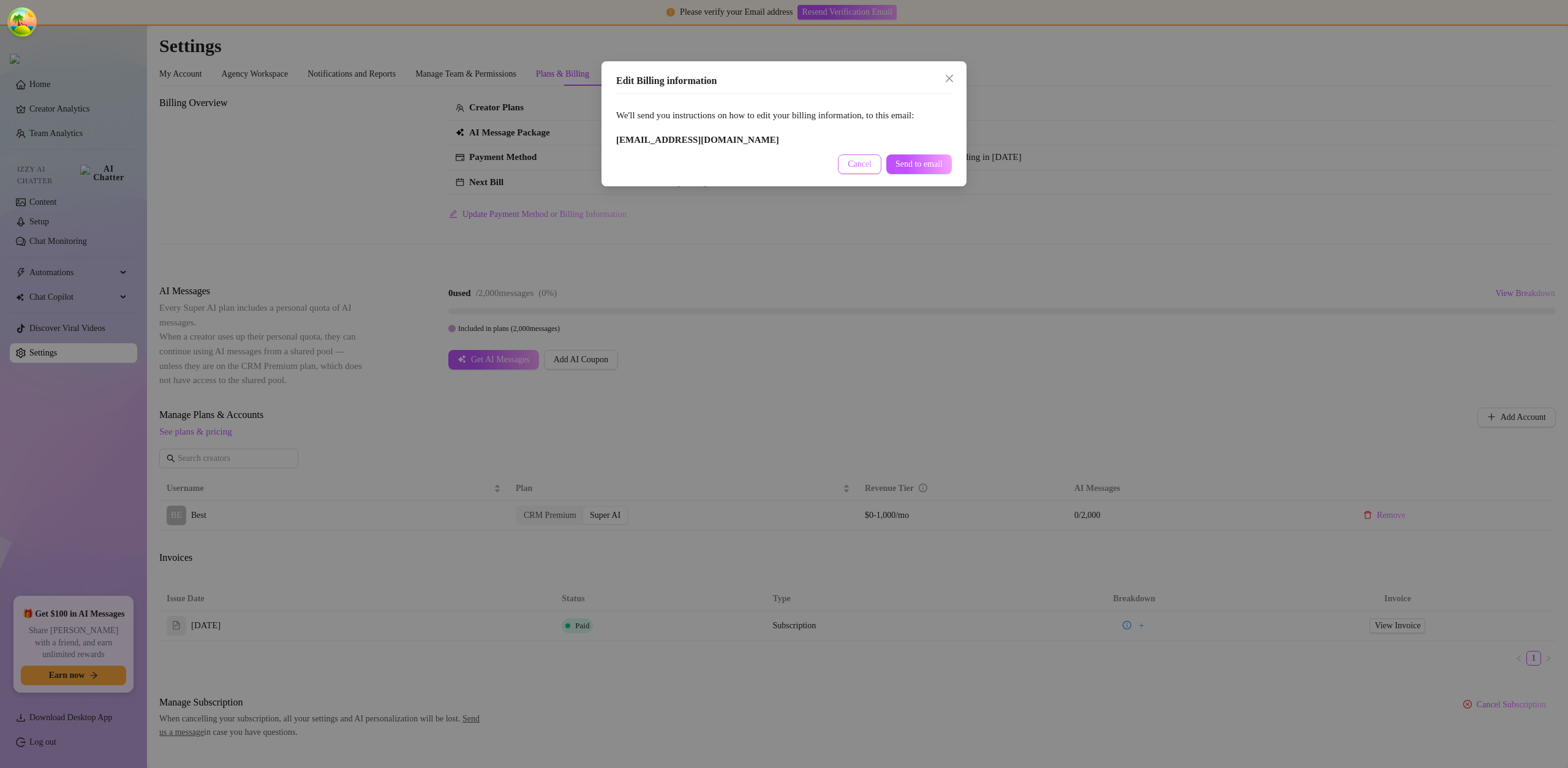
click at [838, 167] on button "Cancel" at bounding box center [859, 164] width 43 height 19
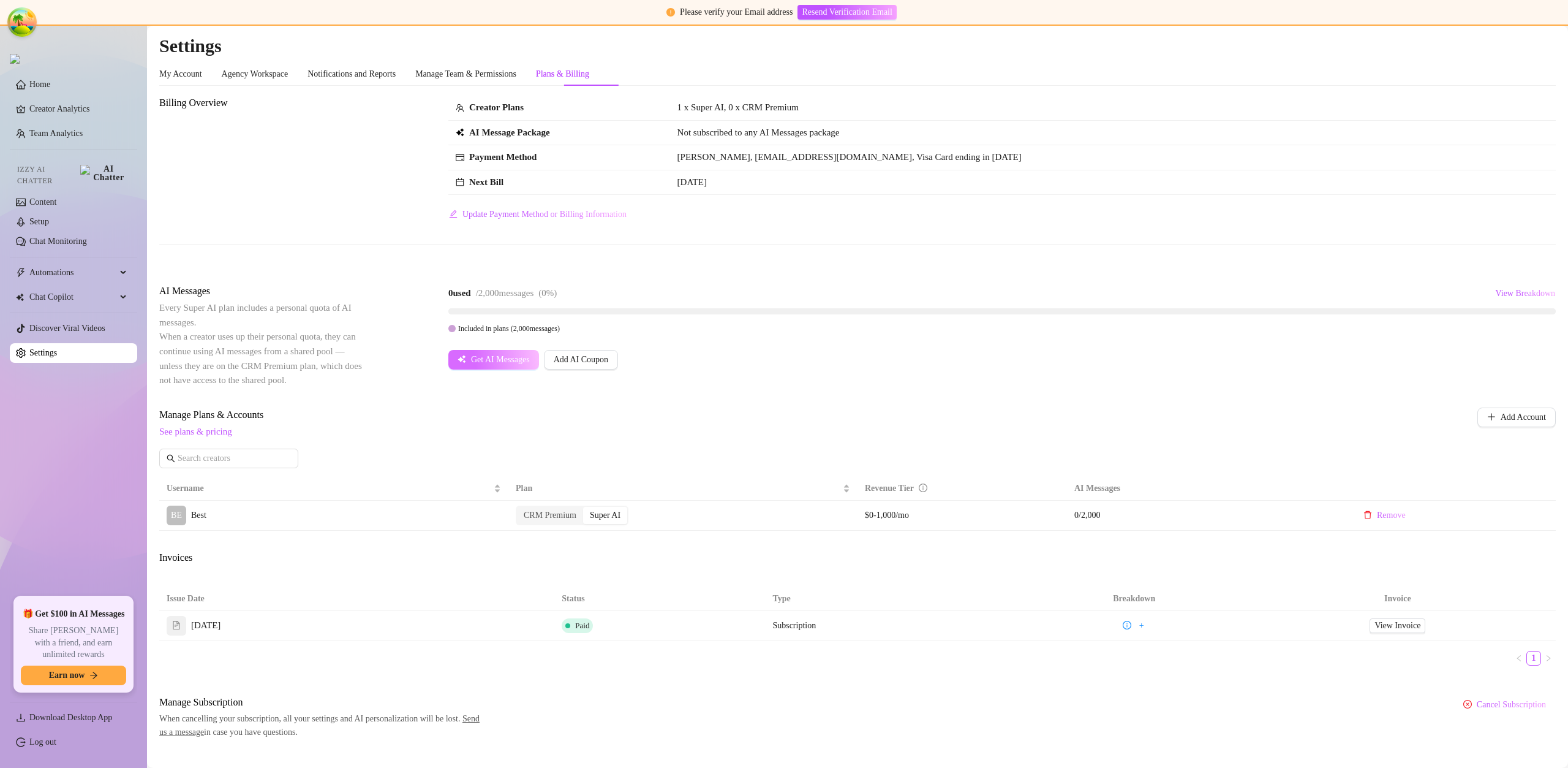
click at [524, 358] on span "Get AI Messages" at bounding box center [500, 359] width 59 height 10
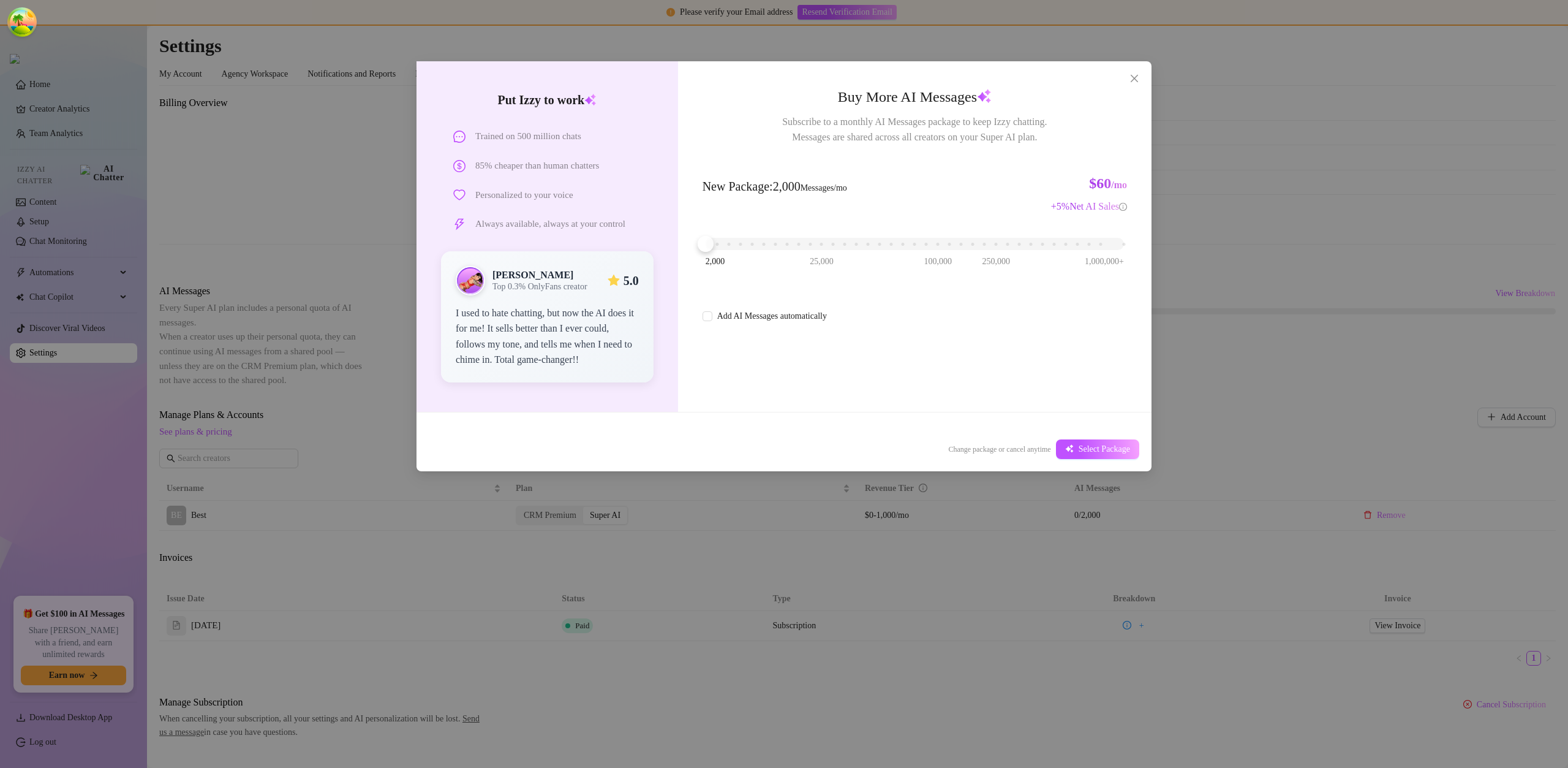
click at [745, 253] on div "2,000 25,000 100,000 250,000 1,000,000+" at bounding box center [915, 245] width 424 height 33
click at [750, 242] on div "2,000 25,000 100,000 250,000 1,000,000+" at bounding box center [915, 239] width 418 height 7
click at [1087, 443] on button "Select Package" at bounding box center [1098, 449] width 83 height 19
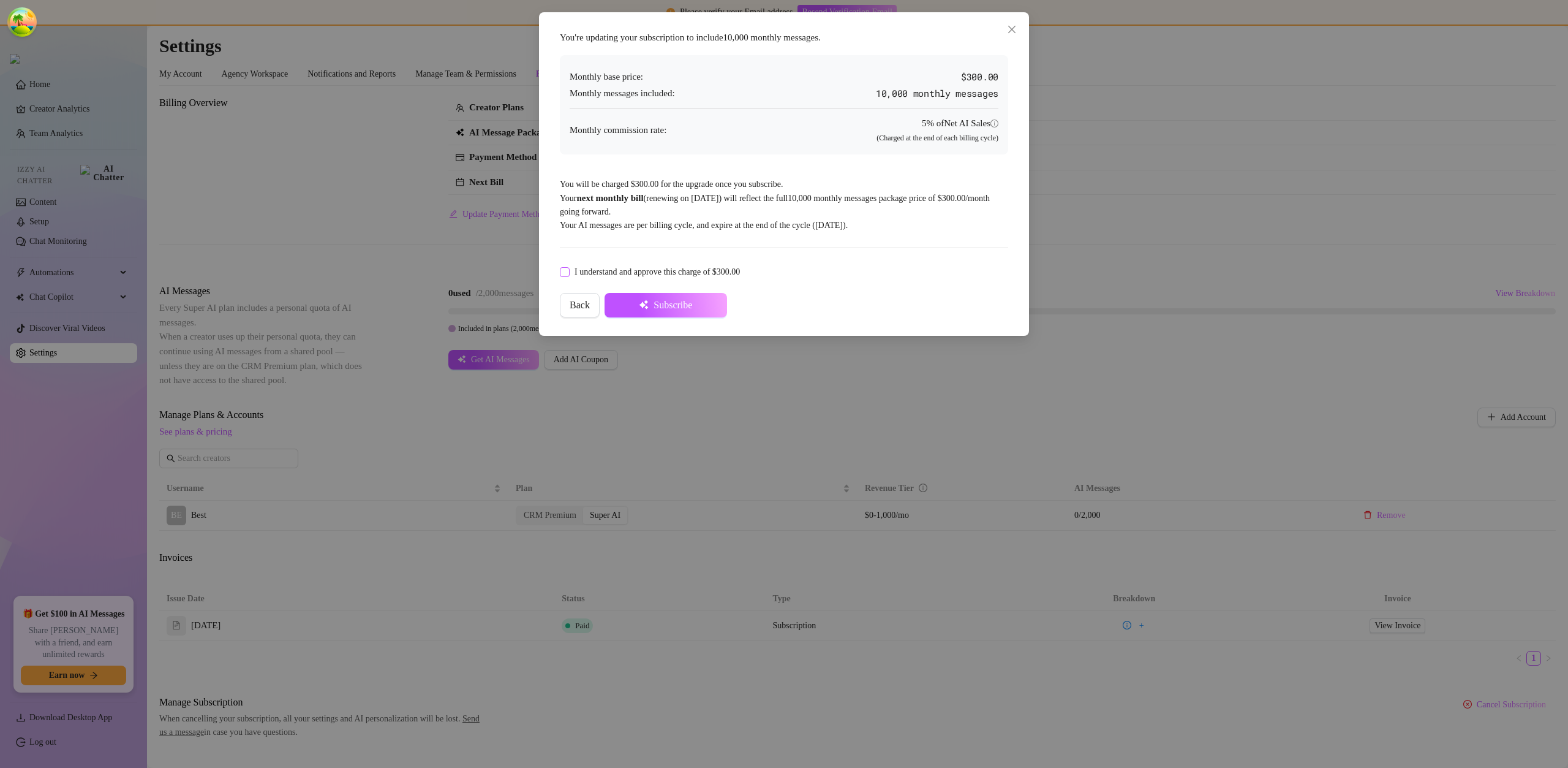
click at [679, 265] on span "I understand and approve this charge of $300.00" at bounding box center [658, 271] width 175 height 13
click at [568, 267] on input "I understand and approve this charge of $300.00" at bounding box center [565, 271] width 9 height 9
checkbox input "true"
click at [681, 294] on button "Subscribe" at bounding box center [666, 305] width 123 height 25
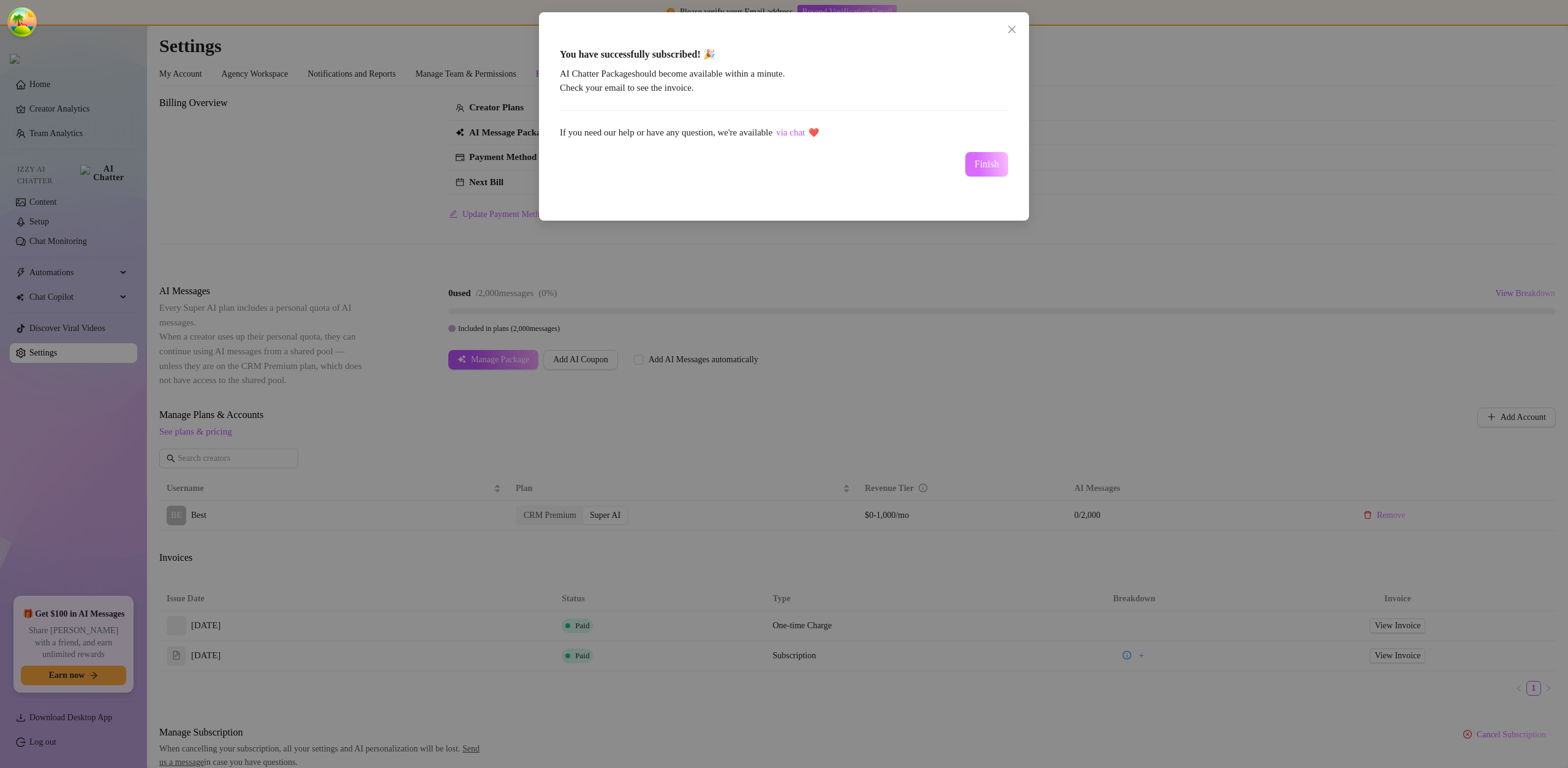
click at [987, 156] on button "Finish" at bounding box center [986, 164] width 43 height 25
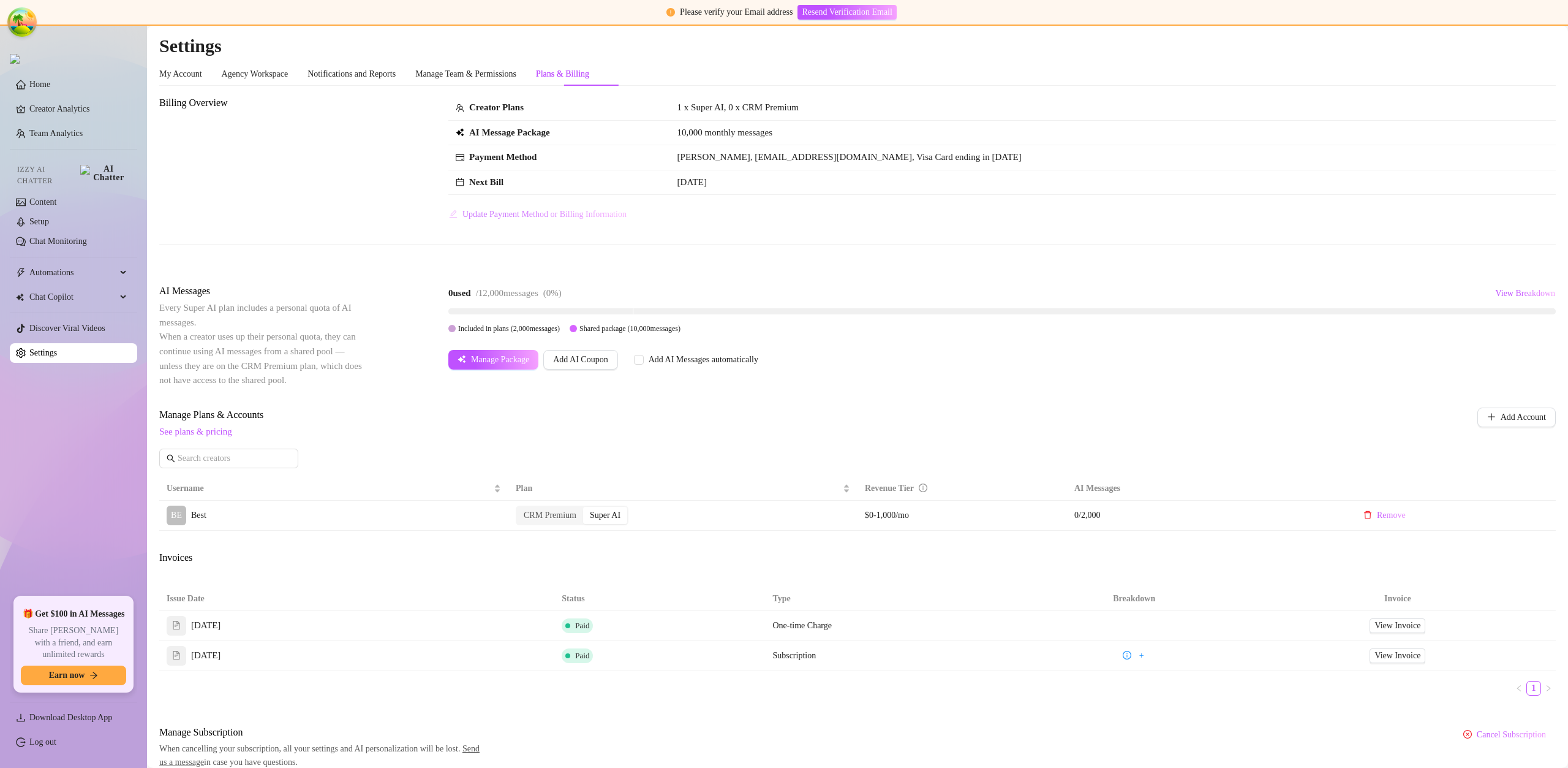
click at [568, 218] on span "Update Payment Method or Billing Information" at bounding box center [544, 214] width 164 height 10
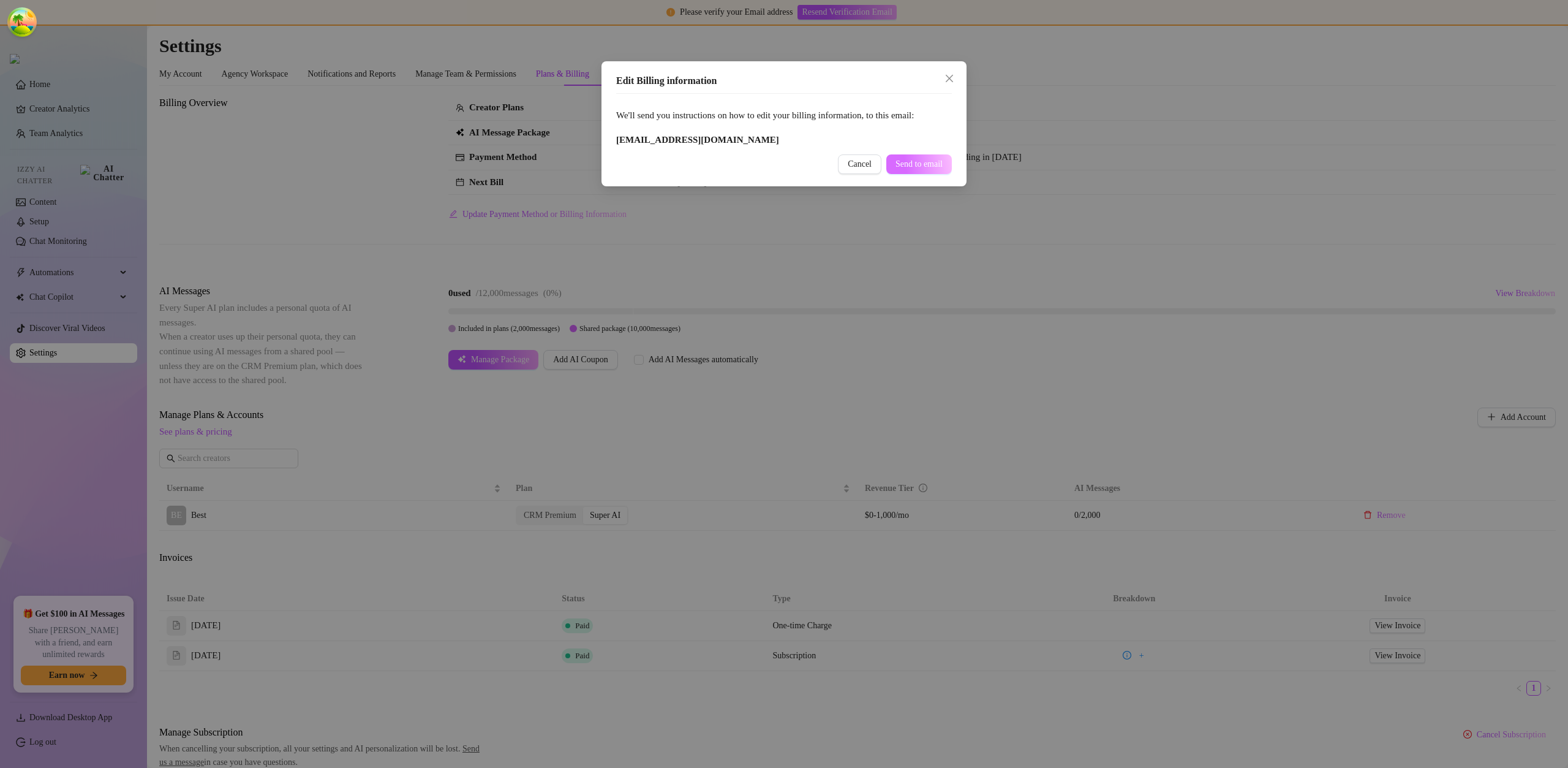
click at [919, 156] on button "Send to email" at bounding box center [919, 164] width 65 height 19
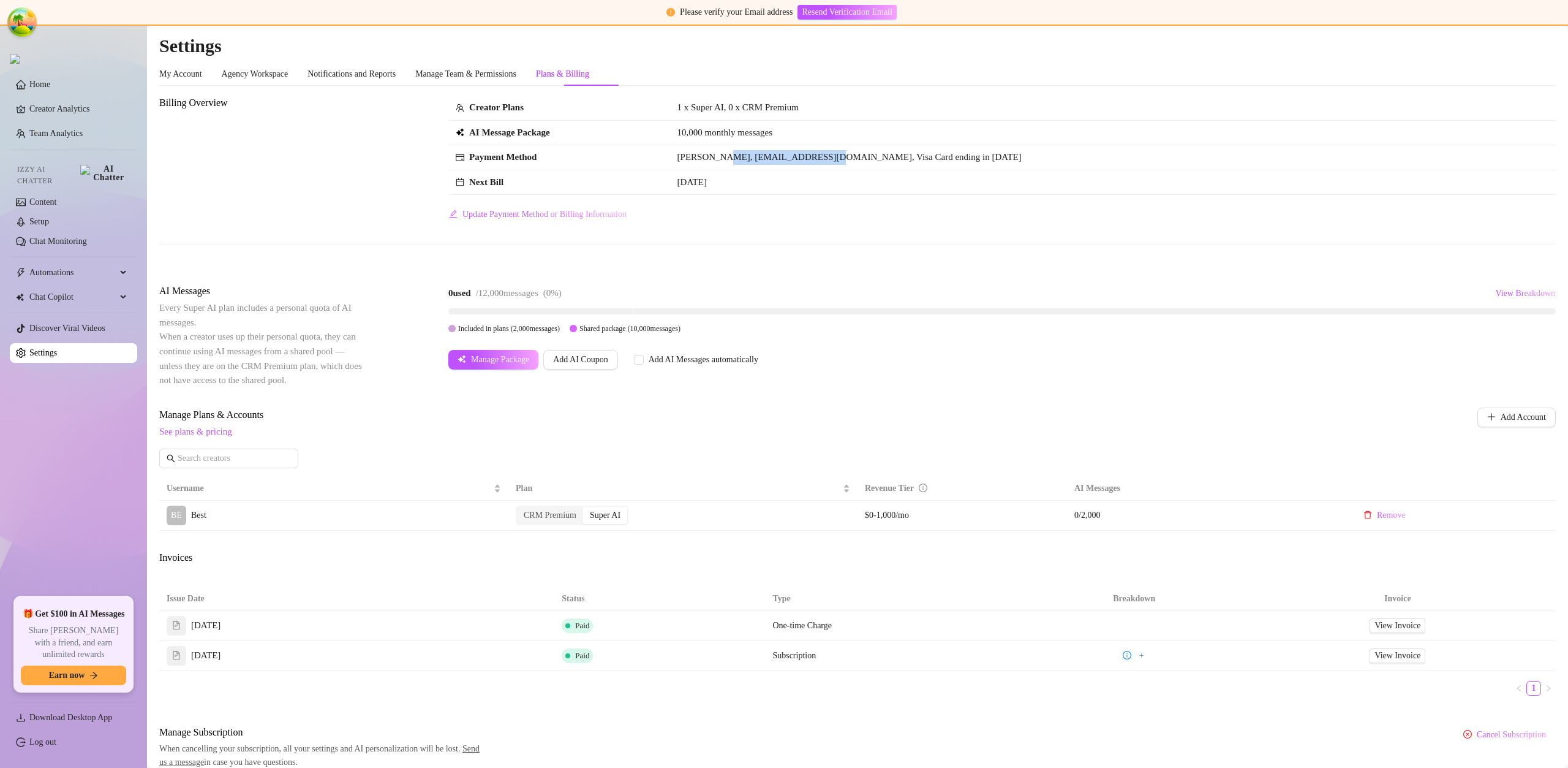
drag, startPoint x: 719, startPoint y: 158, endPoint x: 826, endPoint y: 162, distance: 107.1
click at [826, 162] on span "John Doe, kixom77967@artvara.com, Visa Card ending in 1515" at bounding box center [850, 156] width 345 height 10
copy span "[EMAIL_ADDRESS][DOMAIN_NAME]"
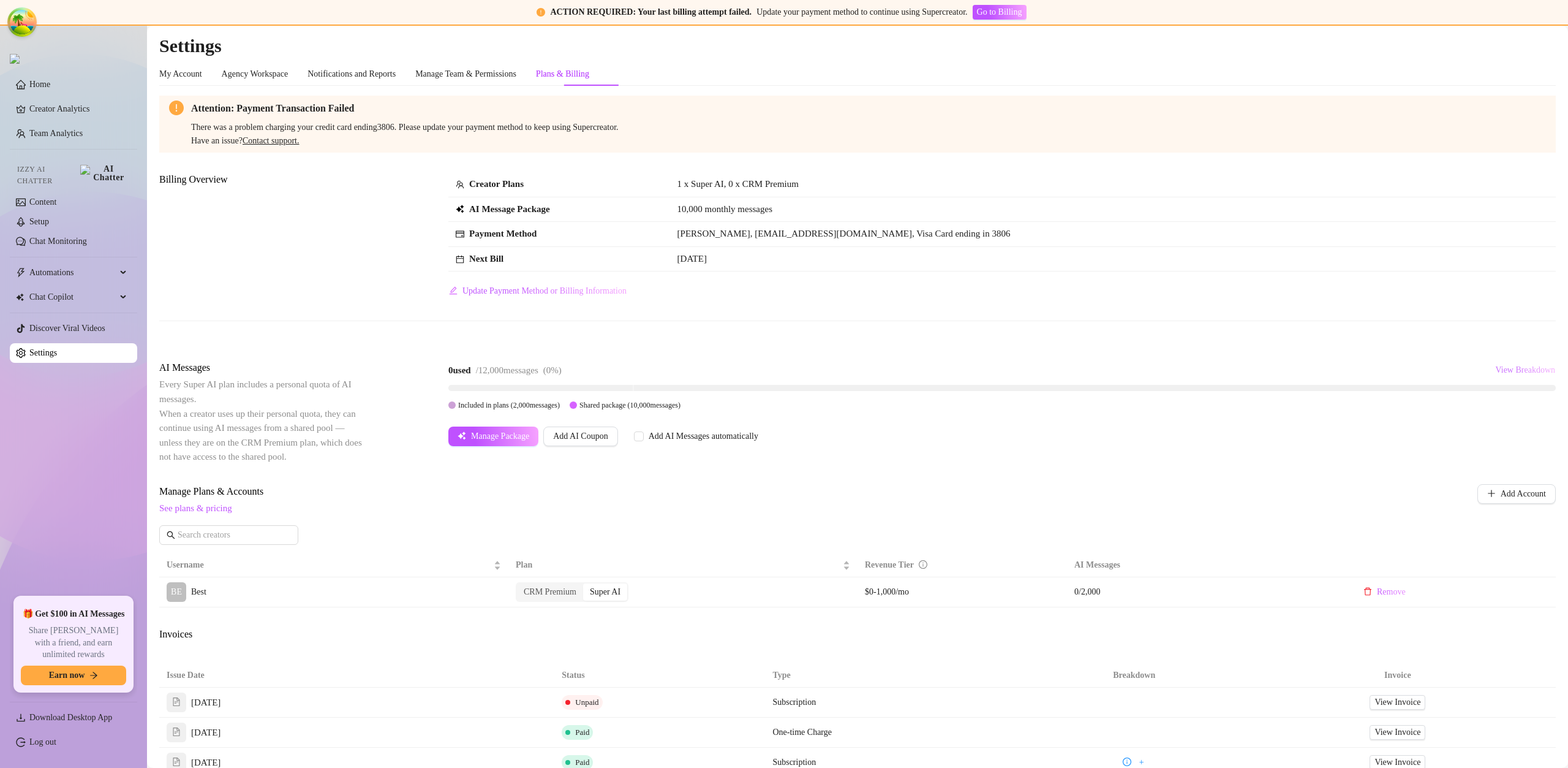
click at [1496, 371] on span "View Breakdown" at bounding box center [1526, 369] width 60 height 10
click at [1503, 373] on span "View Breakdown" at bounding box center [1526, 369] width 60 height 10
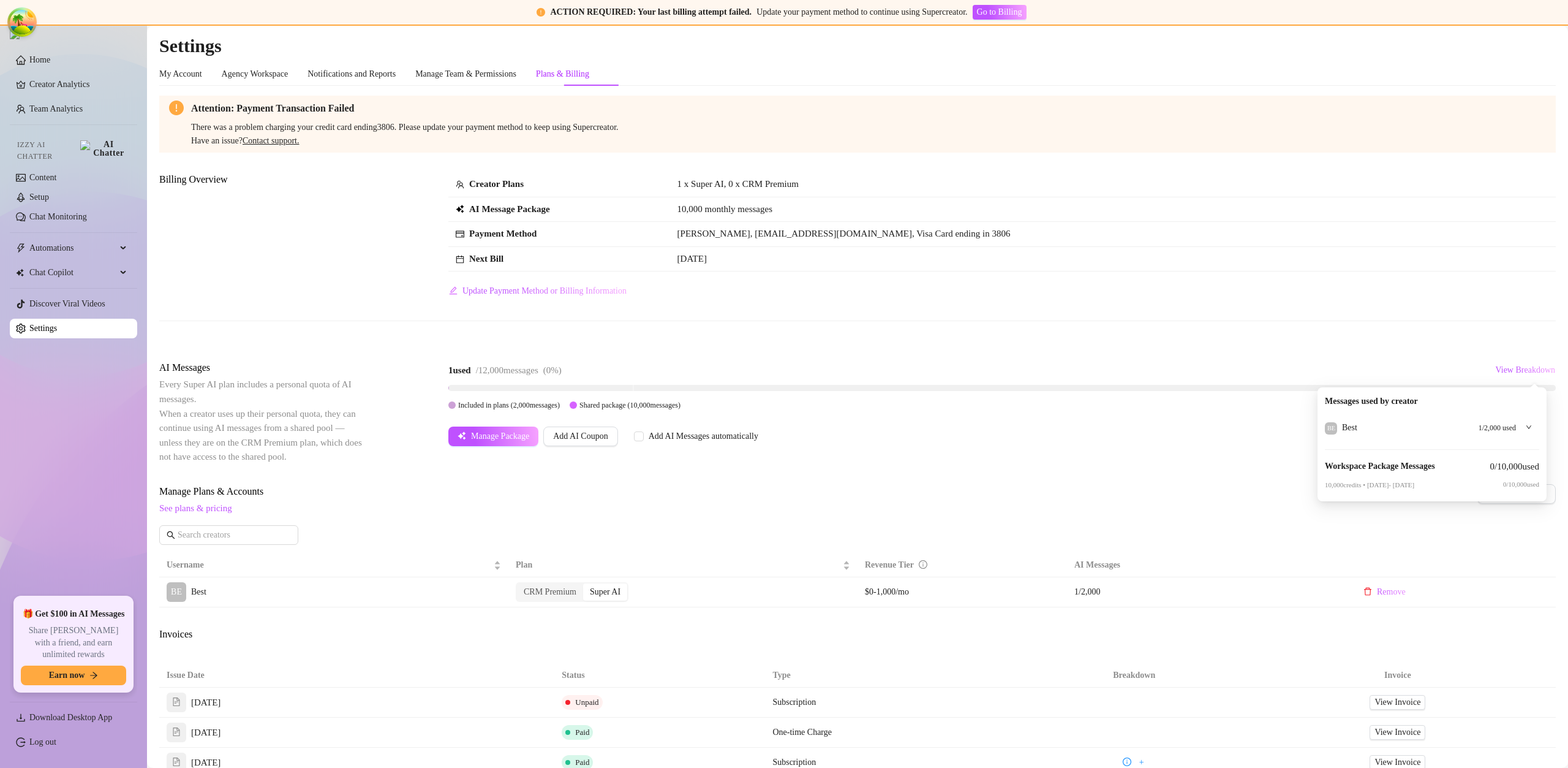
drag, startPoint x: 1482, startPoint y: 428, endPoint x: 1488, endPoint y: 455, distance: 27.7
click at [1507, 427] on span "1 / 2,000 used" at bounding box center [1497, 428] width 37 height 11
click at [1532, 424] on icon "down" at bounding box center [1529, 427] width 6 height 6
click at [728, 235] on span "John Doe, kixom77967@artvara.com, Visa Card ending in 3806" at bounding box center [844, 233] width 333 height 10
drag, startPoint x: 719, startPoint y: 235, endPoint x: 825, endPoint y: 239, distance: 106.1
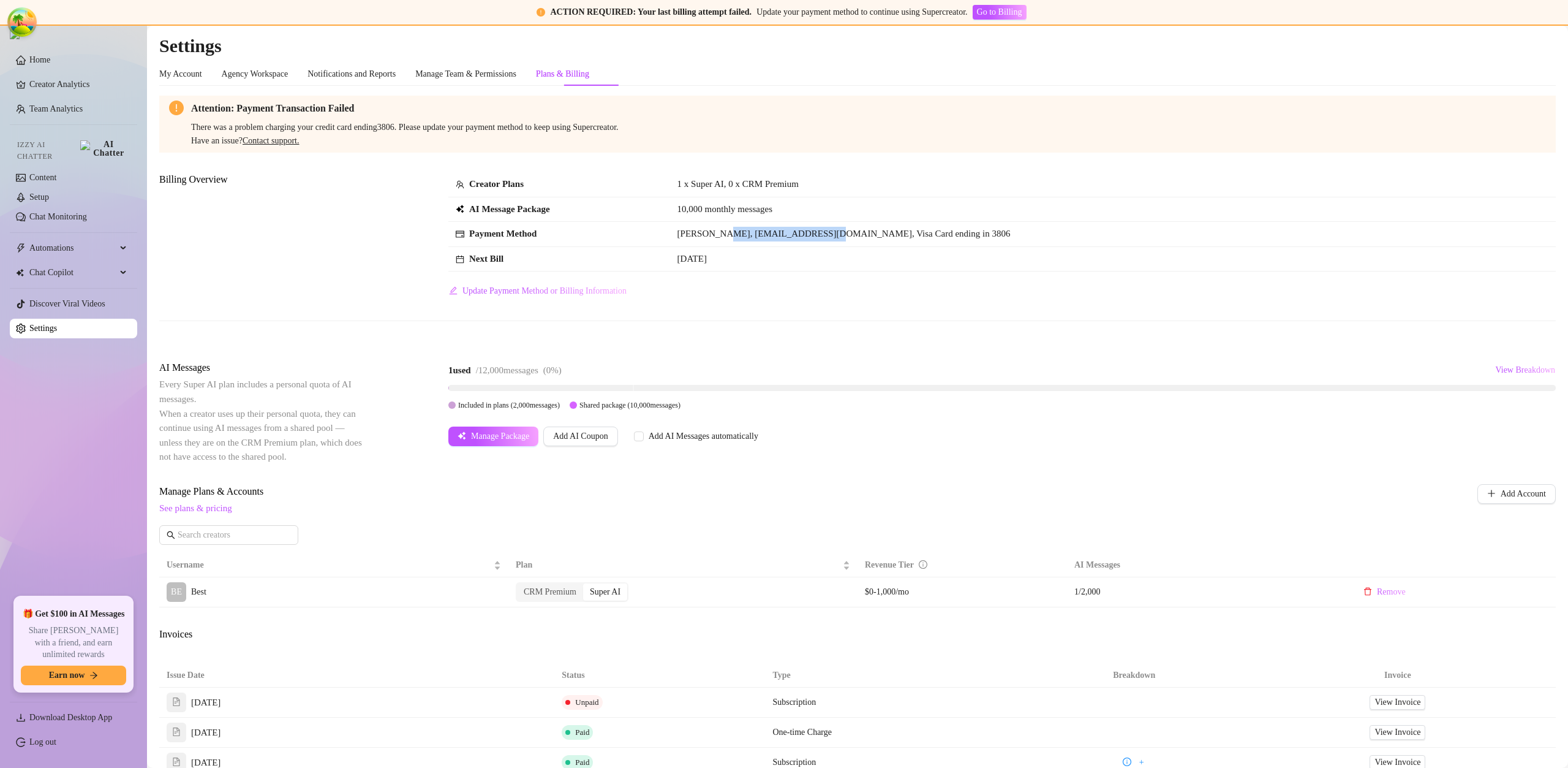
click at [825, 239] on span "John Doe, kixom77967@artvara.com, Visa Card ending in 3806" at bounding box center [844, 233] width 333 height 10
copy span "[EMAIL_ADDRESS][DOMAIN_NAME]"
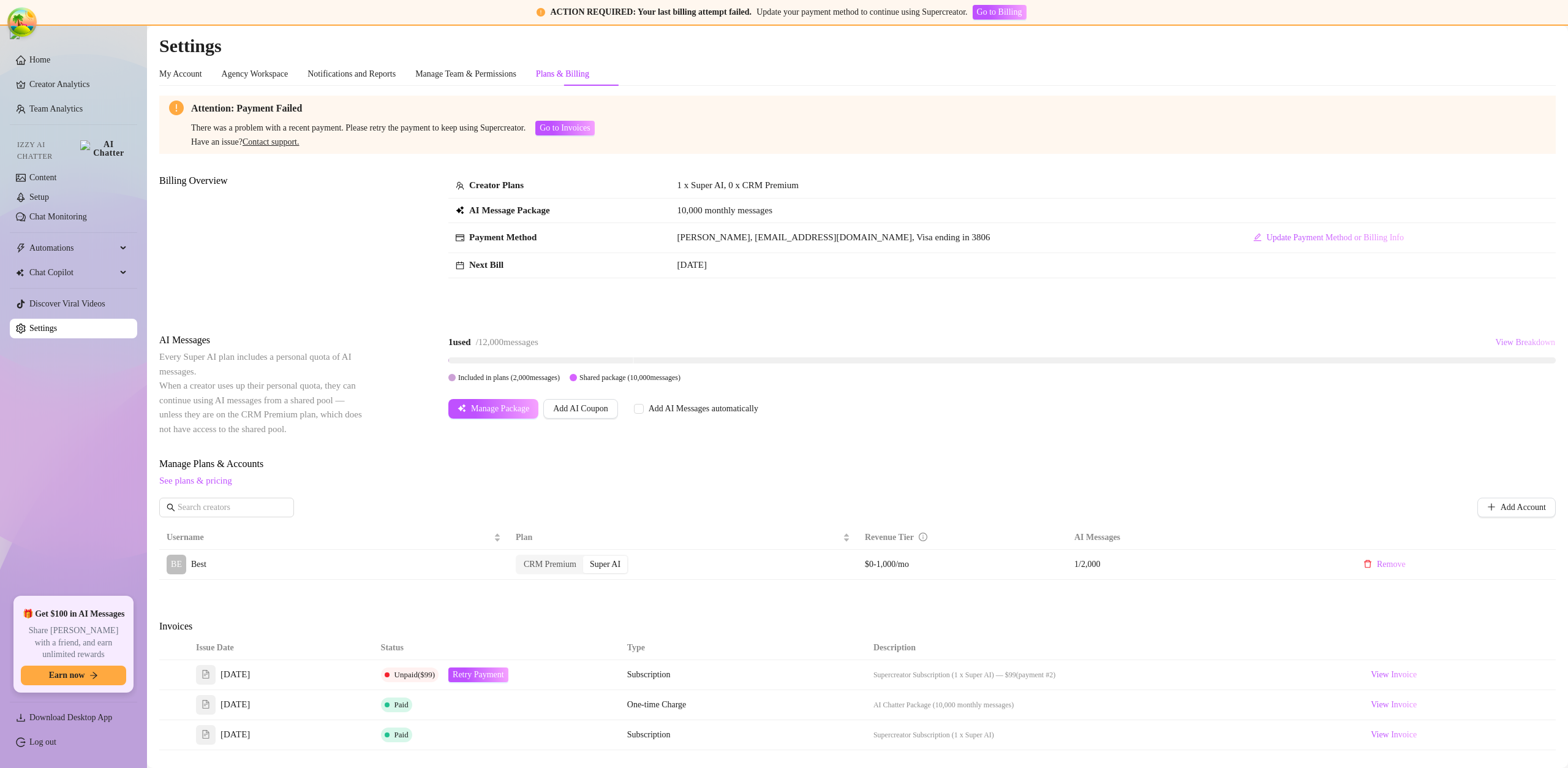
click at [1500, 339] on span "View Breakdown" at bounding box center [1526, 342] width 60 height 10
click at [1496, 340] on span "View Breakdown" at bounding box center [1526, 342] width 60 height 10
click at [1519, 396] on div at bounding box center [1525, 399] width 13 height 13
click at [498, 673] on span "Retry Payment" at bounding box center [478, 674] width 51 height 10
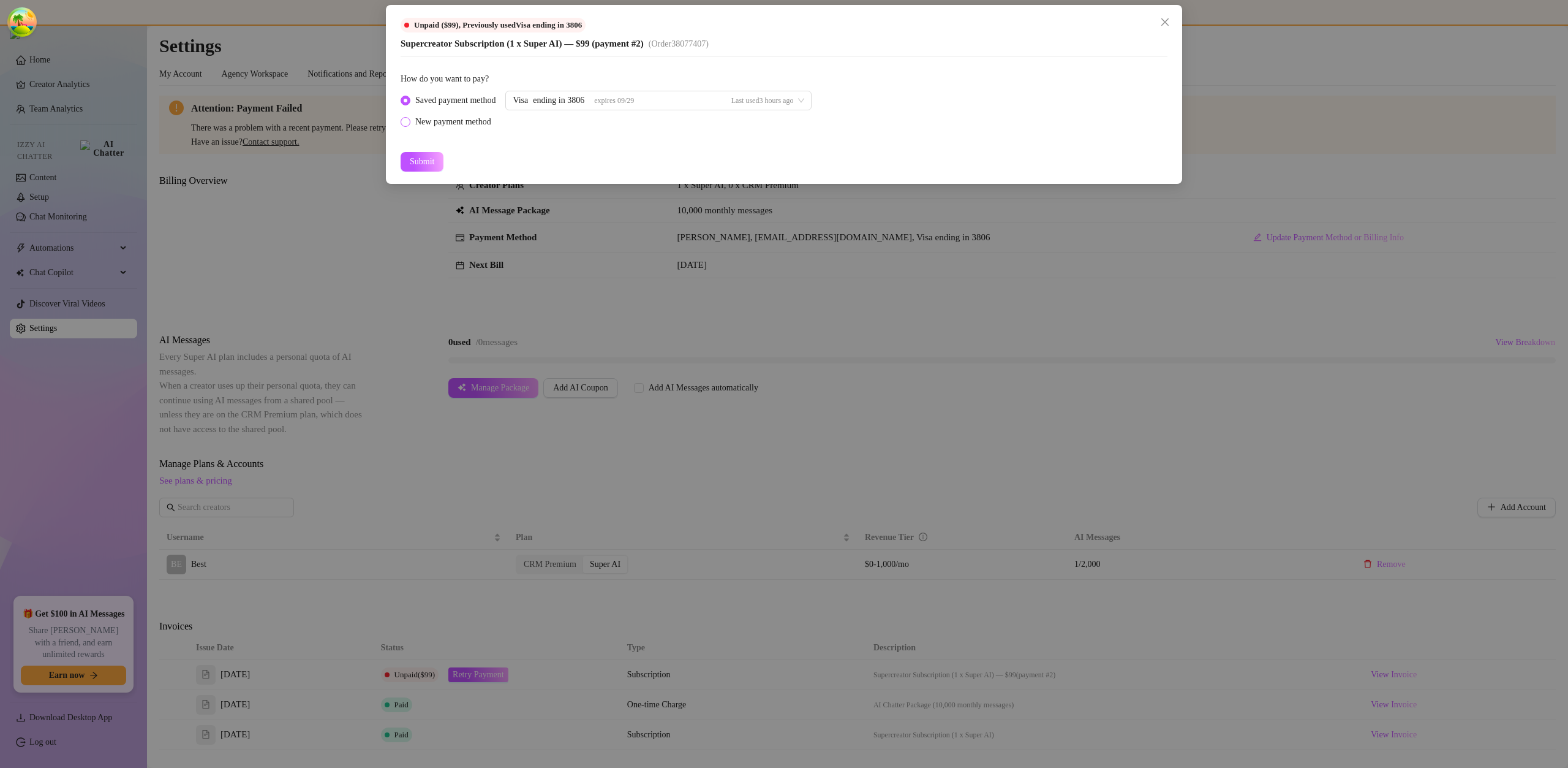
click at [476, 123] on div "New payment method" at bounding box center [453, 121] width 76 height 13
click at [408, 123] on input "New payment method" at bounding box center [407, 122] width 5 height 8
radio input "true"
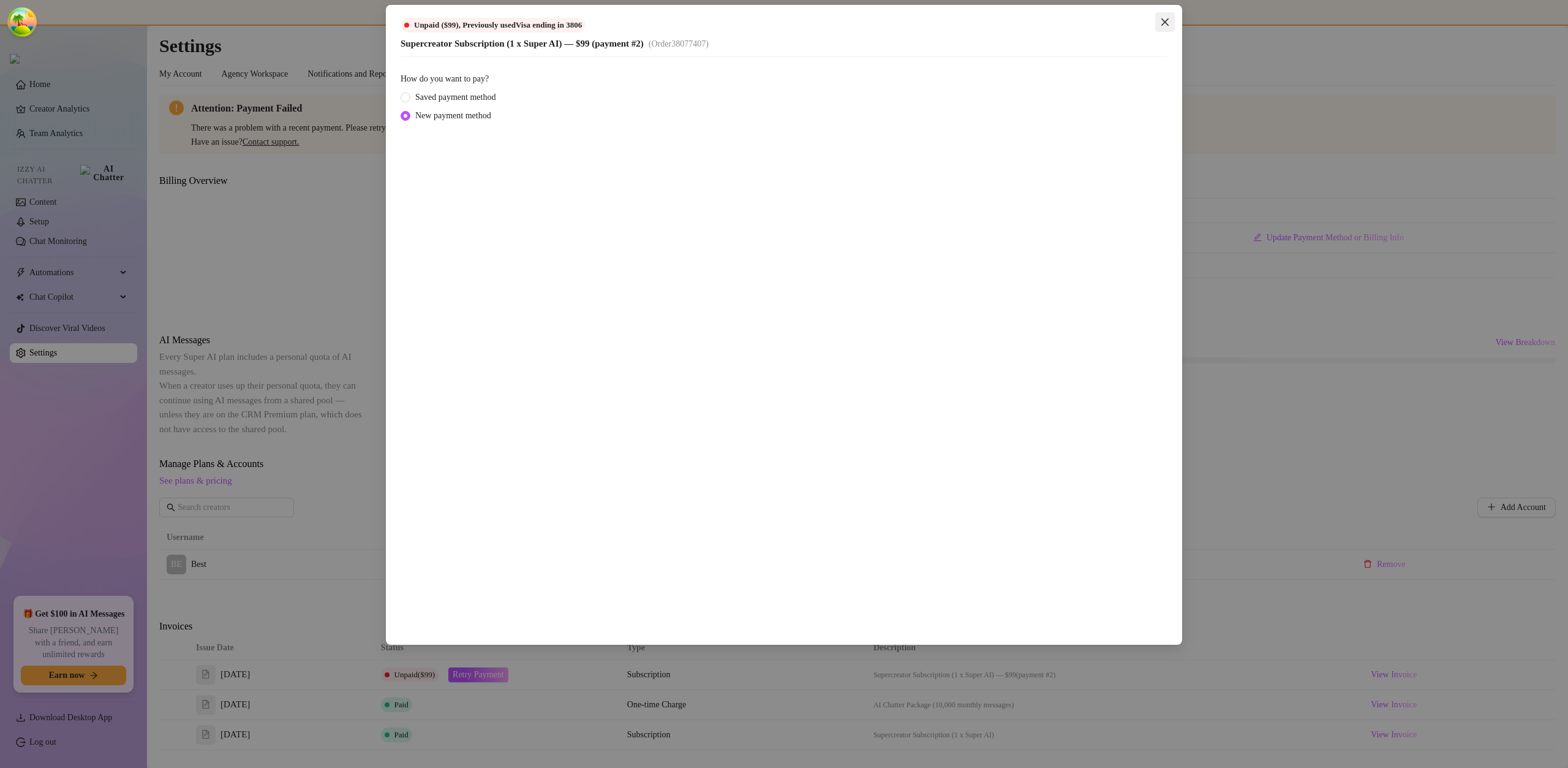
click at [1169, 18] on icon "close" at bounding box center [1165, 21] width 10 height 10
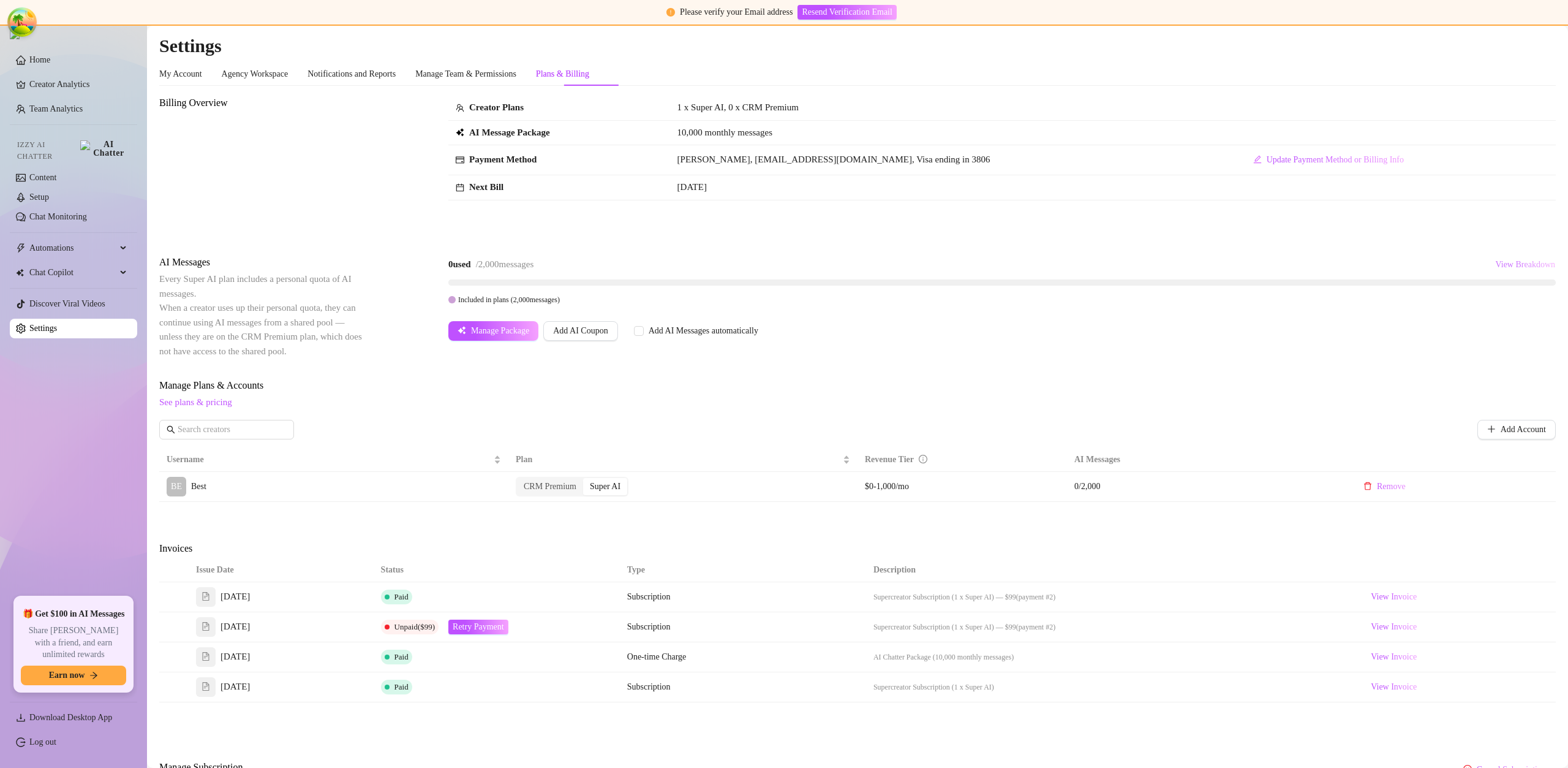
click at [1496, 267] on span "View Breakdown" at bounding box center [1526, 264] width 60 height 10
click at [1511, 329] on div "BE Best 0 / 2,000 used" at bounding box center [1432, 322] width 215 height 24
click at [1511, 325] on span "0 / 2,000 used" at bounding box center [1497, 322] width 37 height 11
